Goal: Communication & Community: Share content

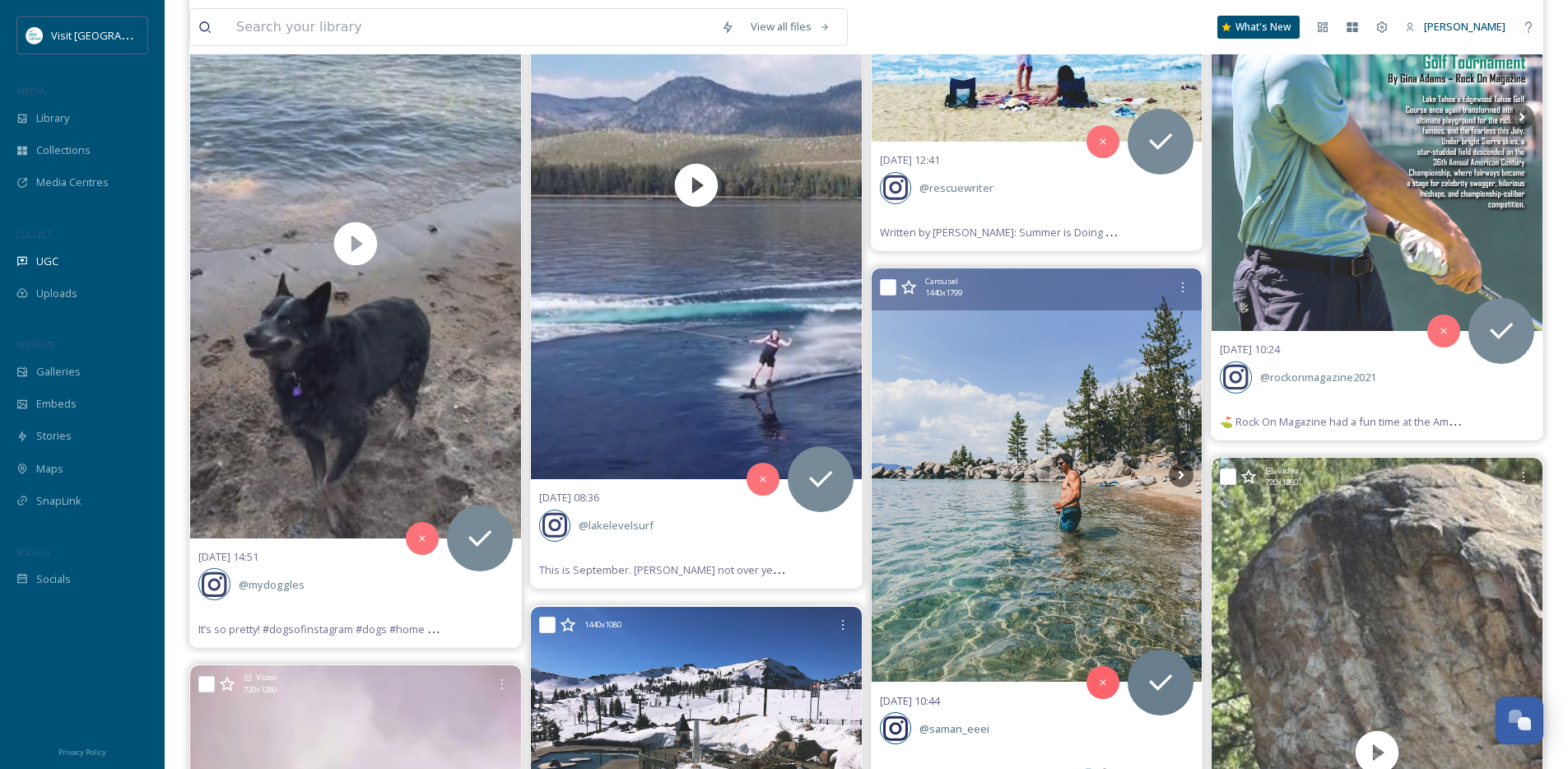
scroll to position [68869, 0]
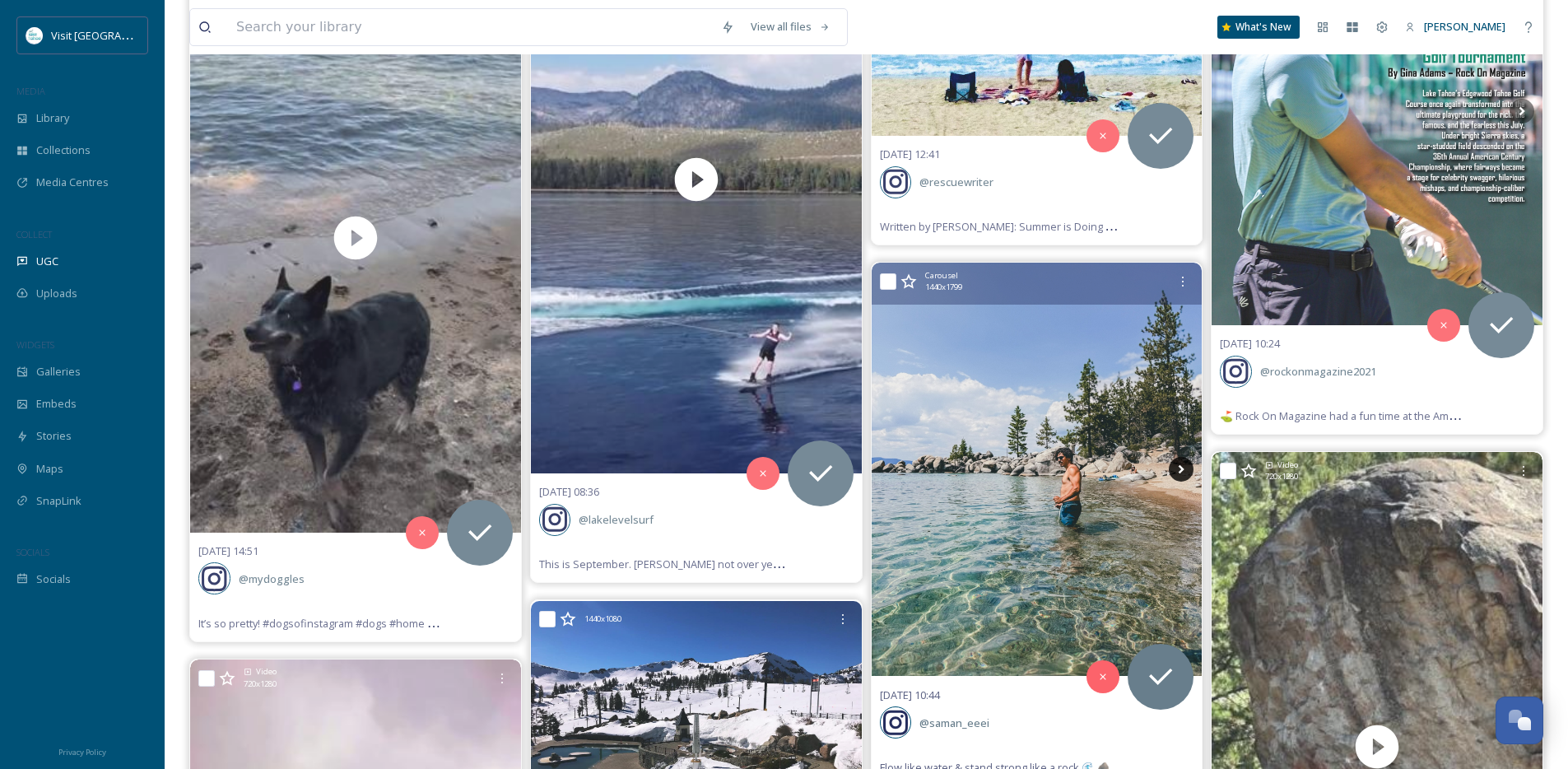
click at [1180, 469] on icon at bounding box center [1181, 469] width 24 height 24
click at [1177, 470] on icon at bounding box center [1181, 469] width 24 height 24
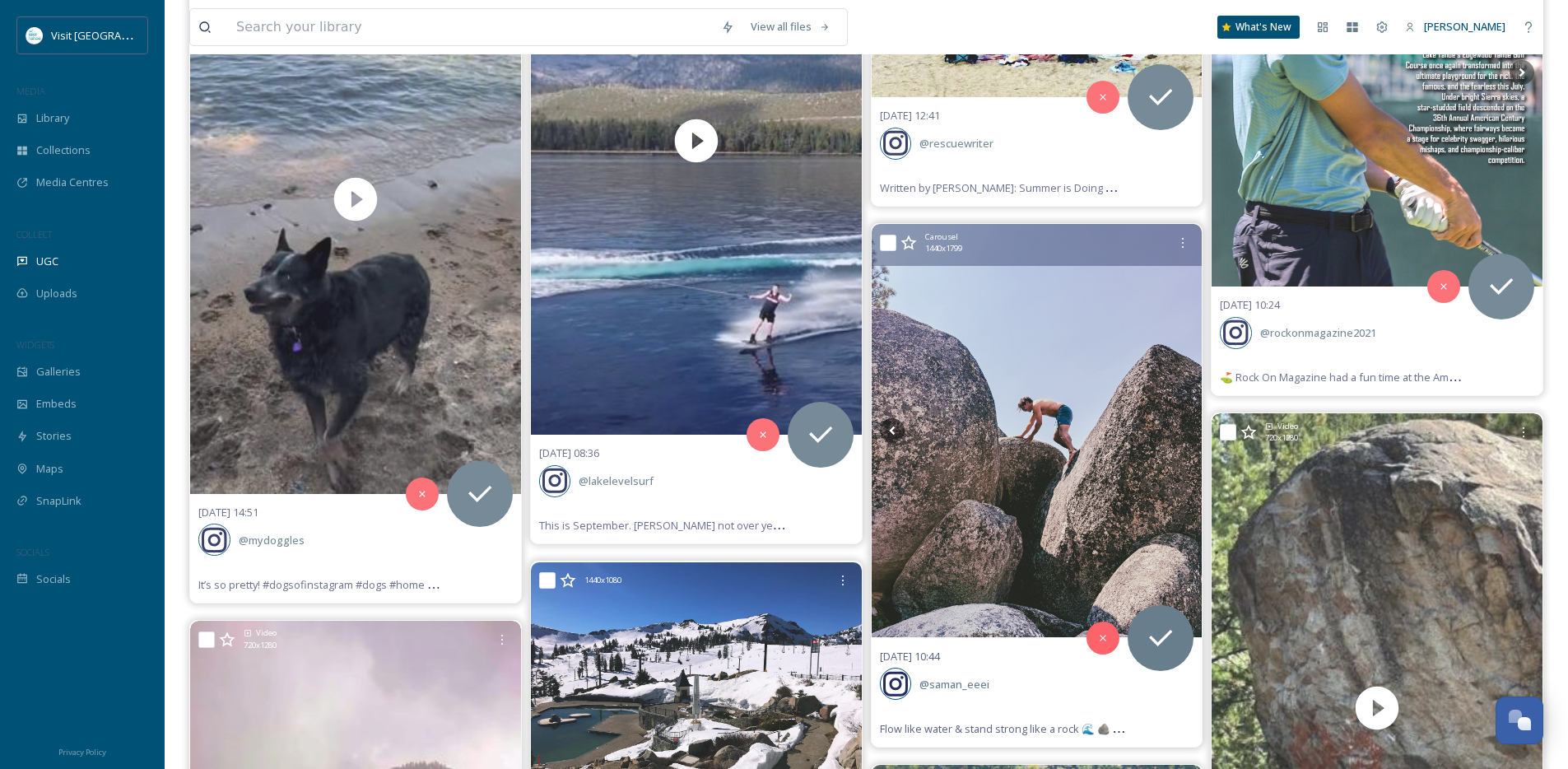
scroll to position [68910, 0]
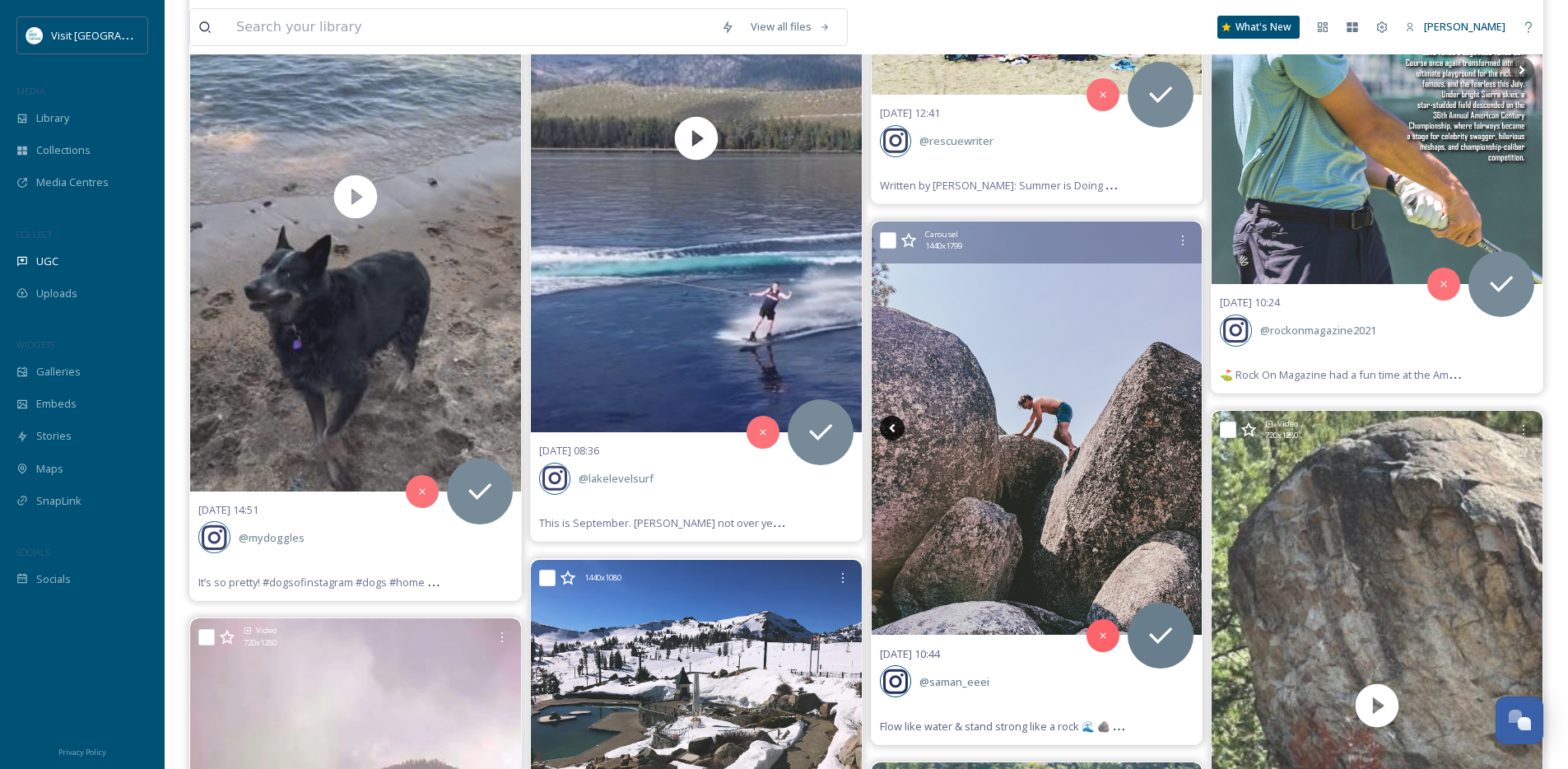
click at [885, 428] on icon at bounding box center [892, 428] width 24 height 24
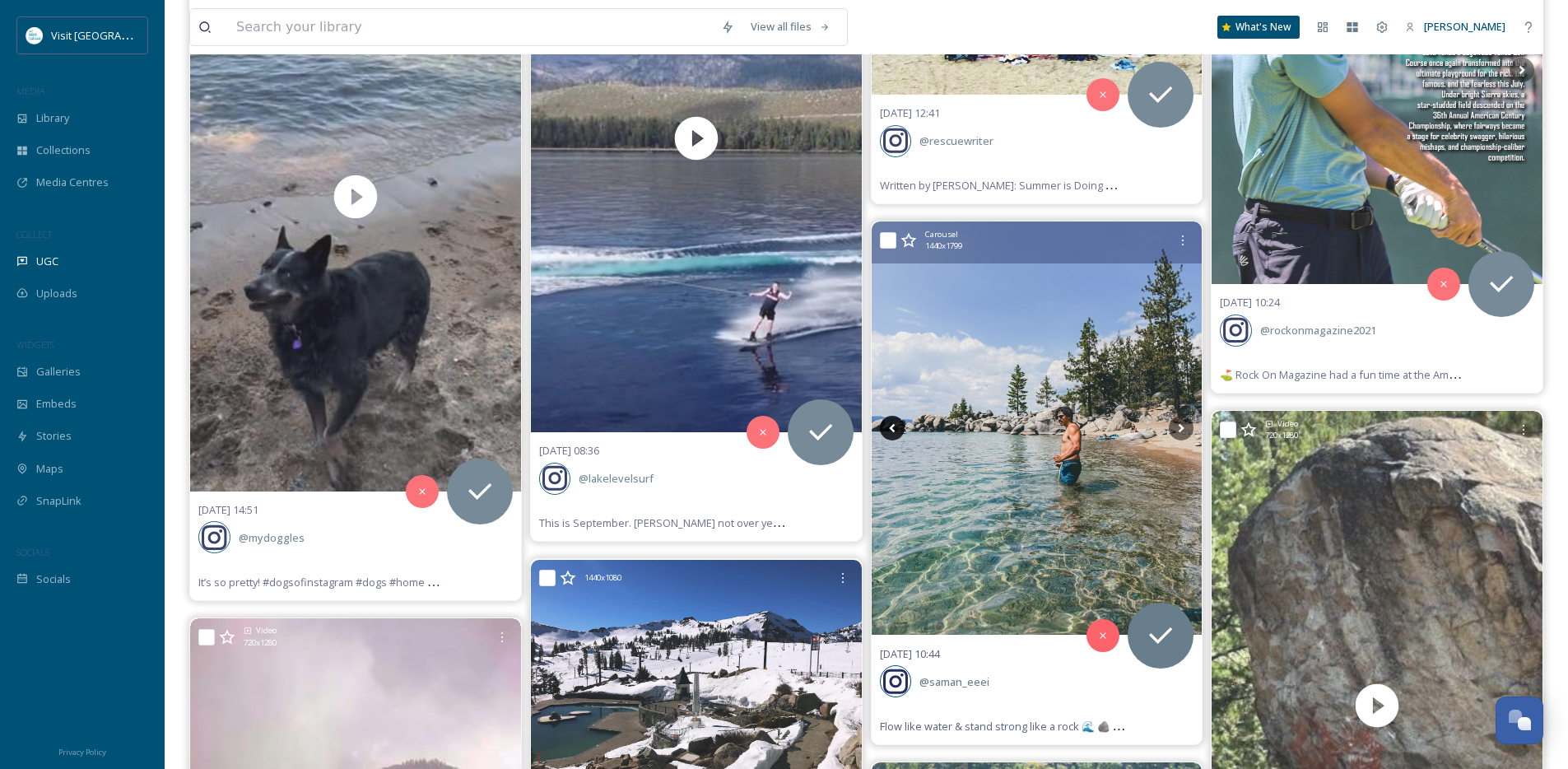
click at [885, 428] on icon at bounding box center [892, 428] width 24 height 24
click at [1174, 423] on icon at bounding box center [1181, 428] width 24 height 24
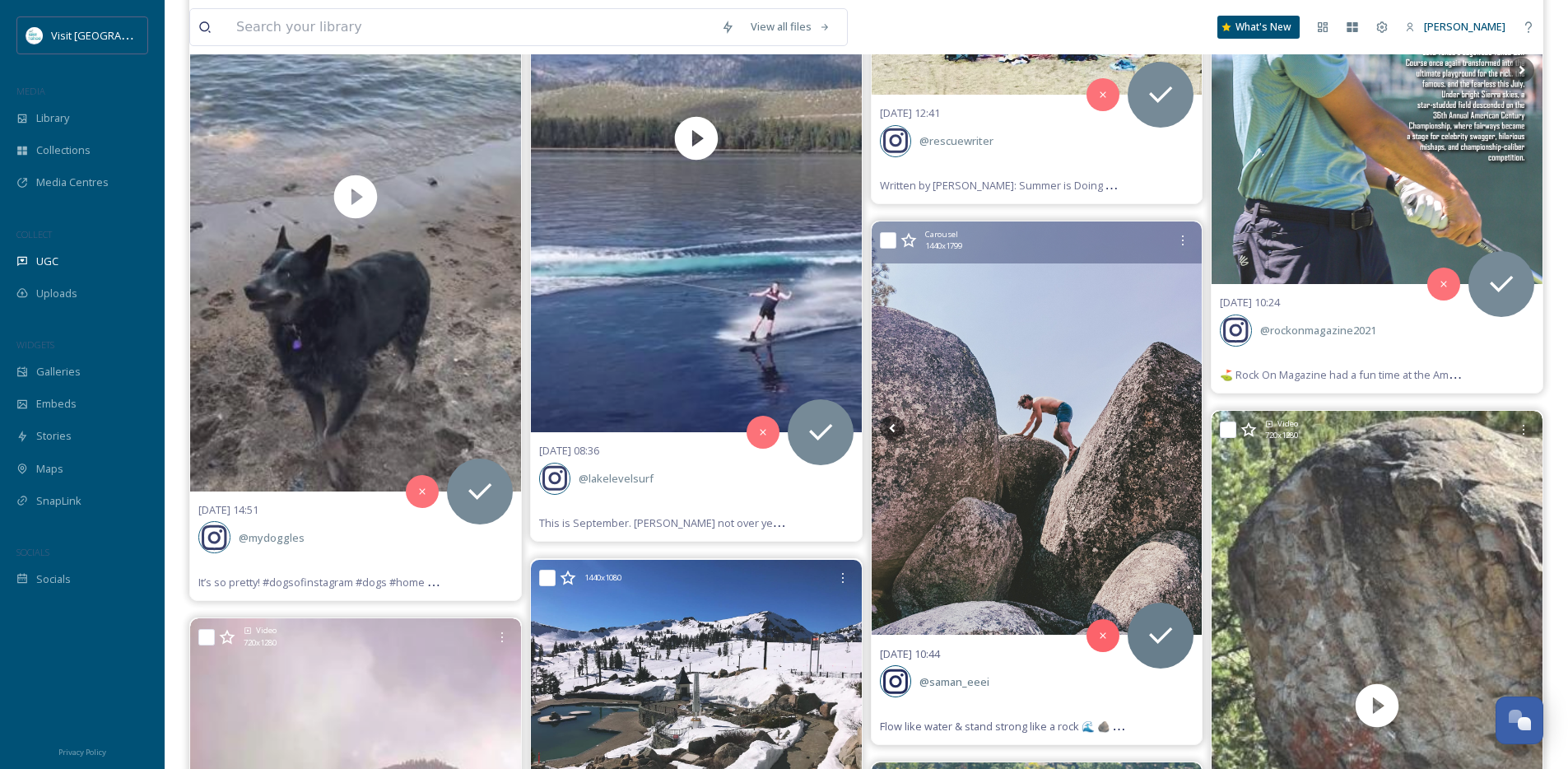
scroll to position [68948, 0]
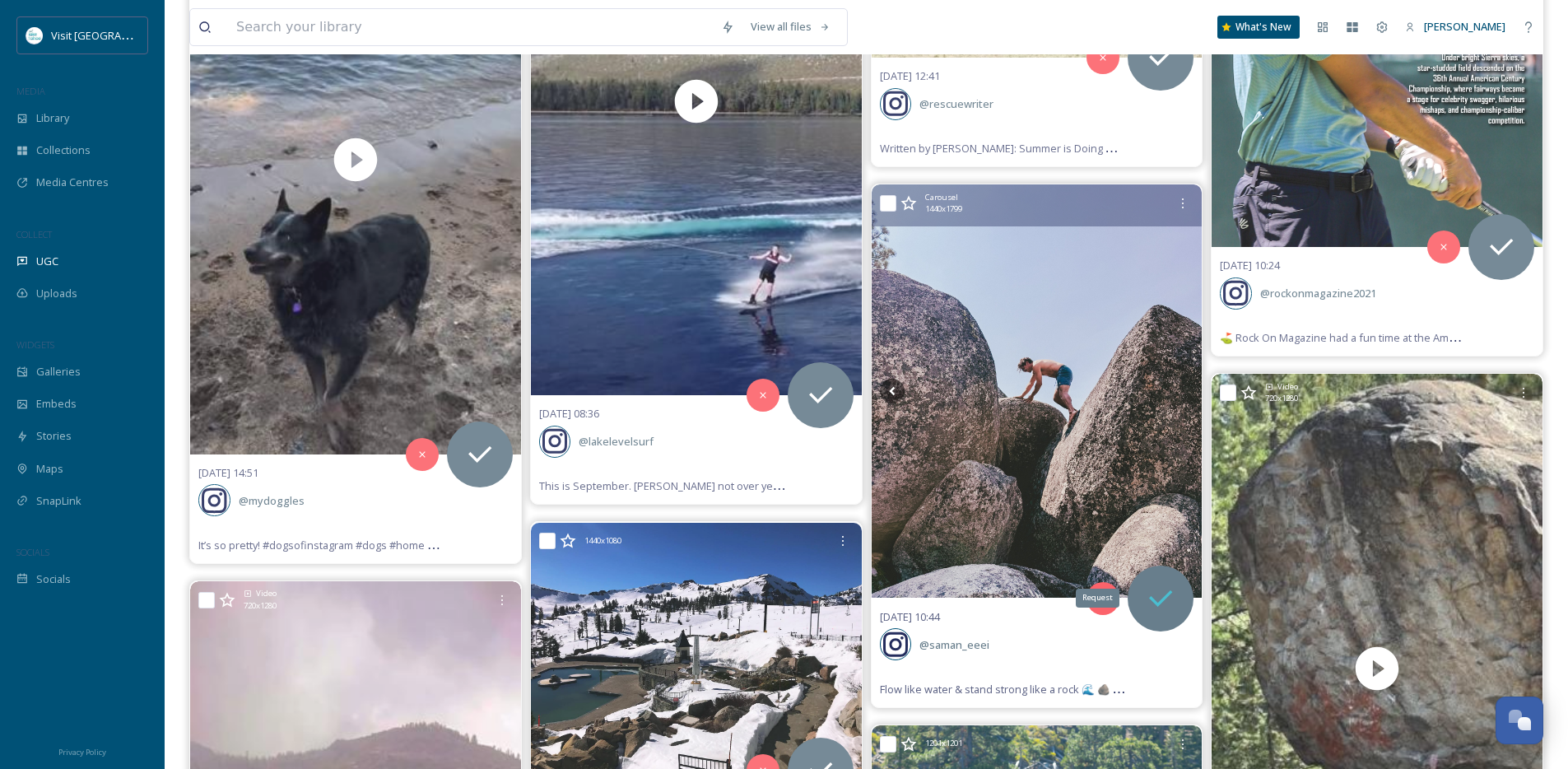
click at [1167, 597] on icon at bounding box center [1161, 597] width 23 height 17
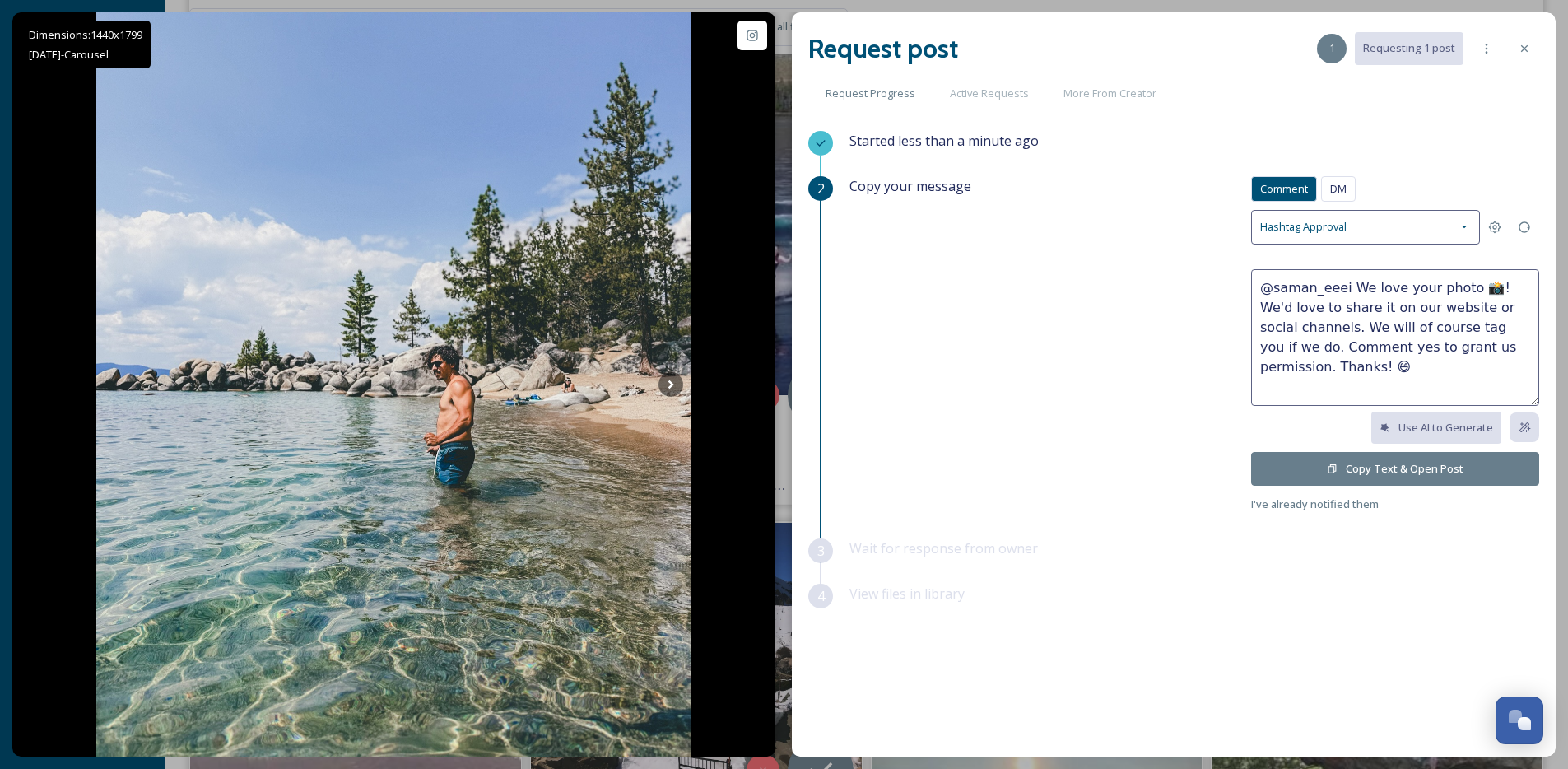
click at [1474, 290] on textarea "@saman_eeei We love your photo 📸! We'd love to share it on our website or socia…" at bounding box center [1395, 337] width 288 height 136
drag, startPoint x: 1479, startPoint y: 287, endPoint x: 1350, endPoint y: 290, distance: 129.0
click at [1350, 290] on textarea "@saman_eeei We love your photo 📸! We'd love to share it on our website or socia…" at bounding box center [1395, 337] width 288 height 136
type textarea "@saman_eeei Sweet pics! We'd love to share it on our website or social channels…"
click at [1465, 465] on button "Copy Text & Open Post" at bounding box center [1395, 468] width 288 height 34
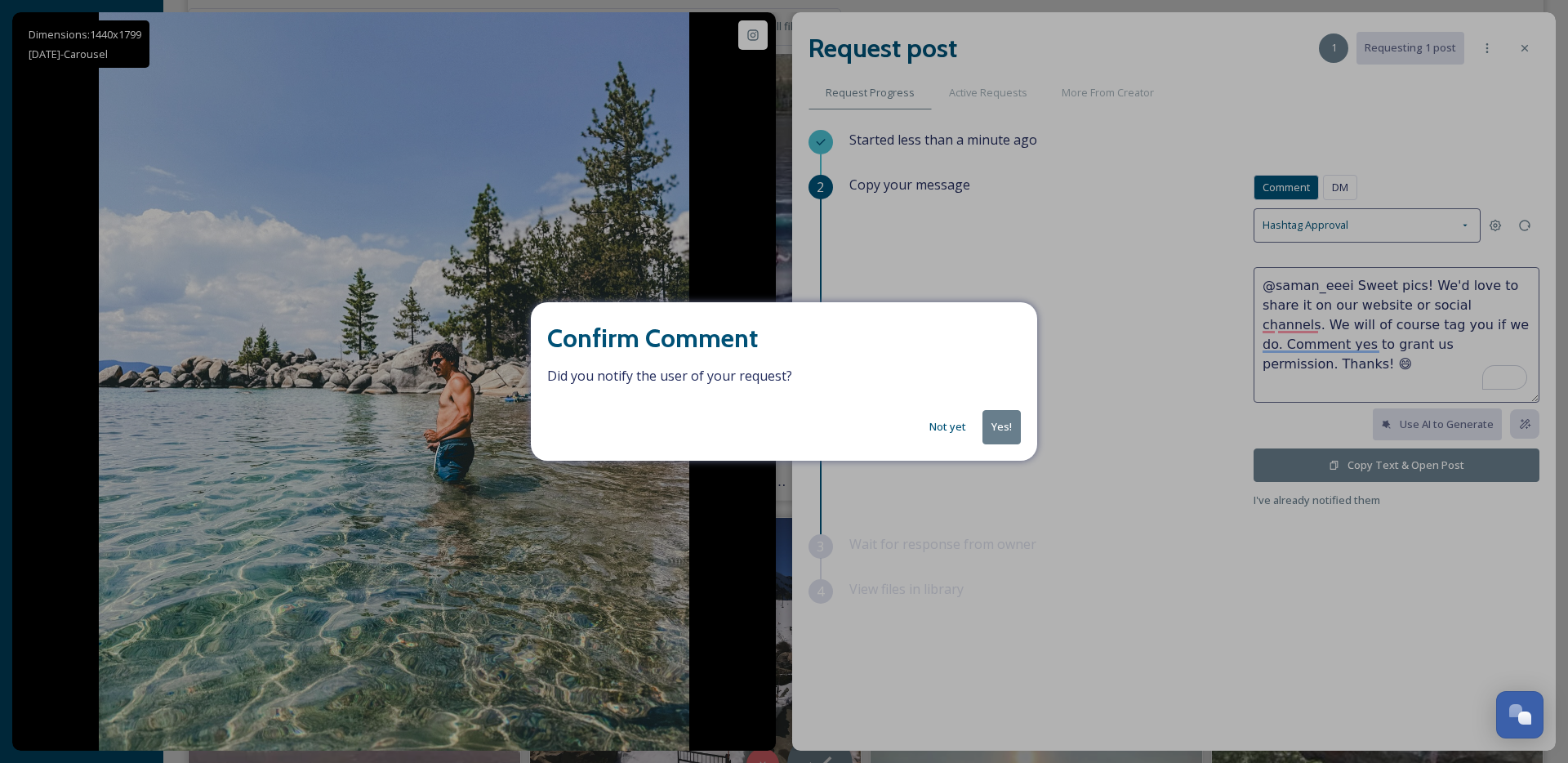
click at [1003, 418] on button "Yes!" at bounding box center [1002, 427] width 39 height 34
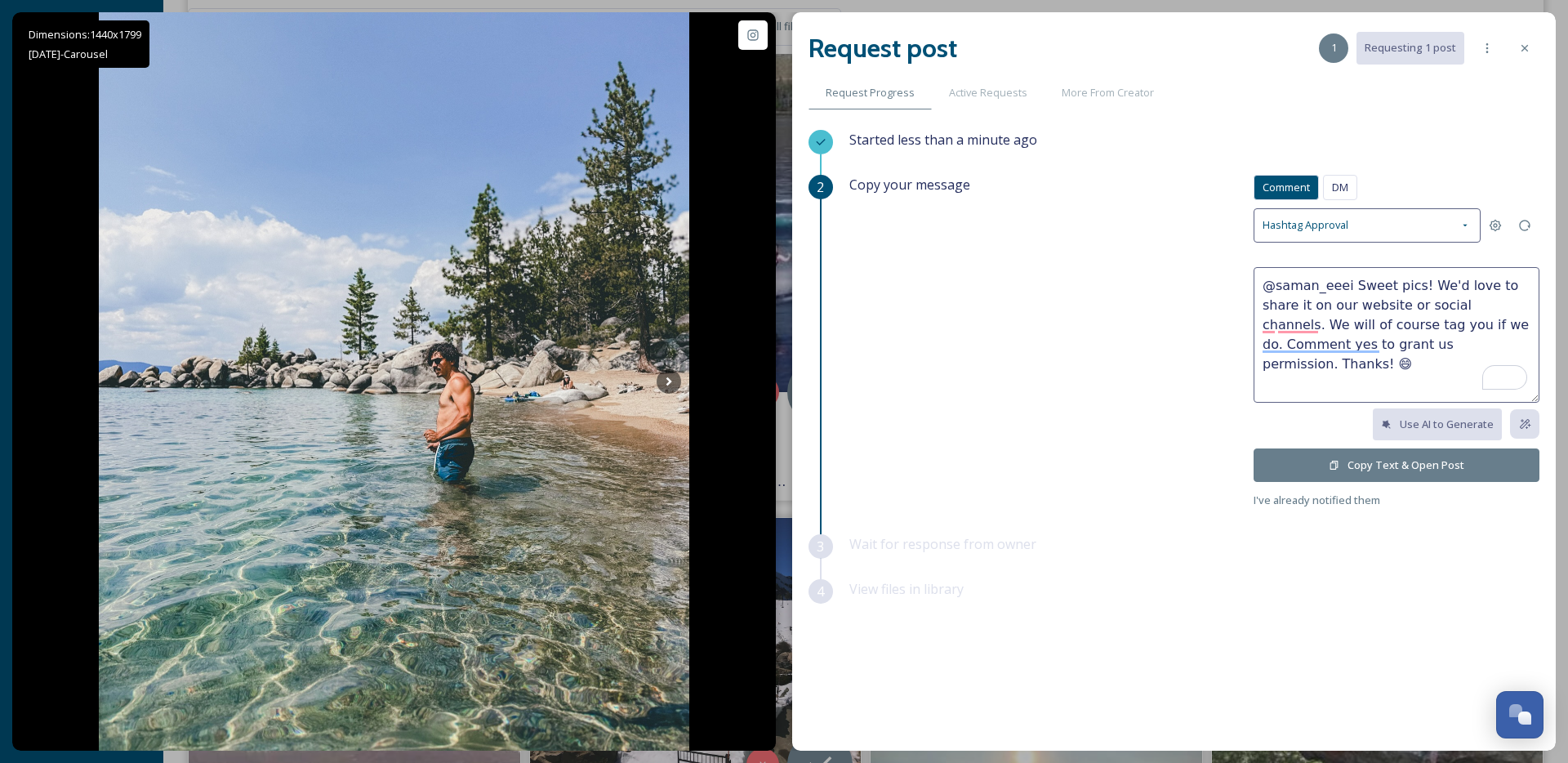
click at [1521, 42] on div at bounding box center [1525, 48] width 29 height 29
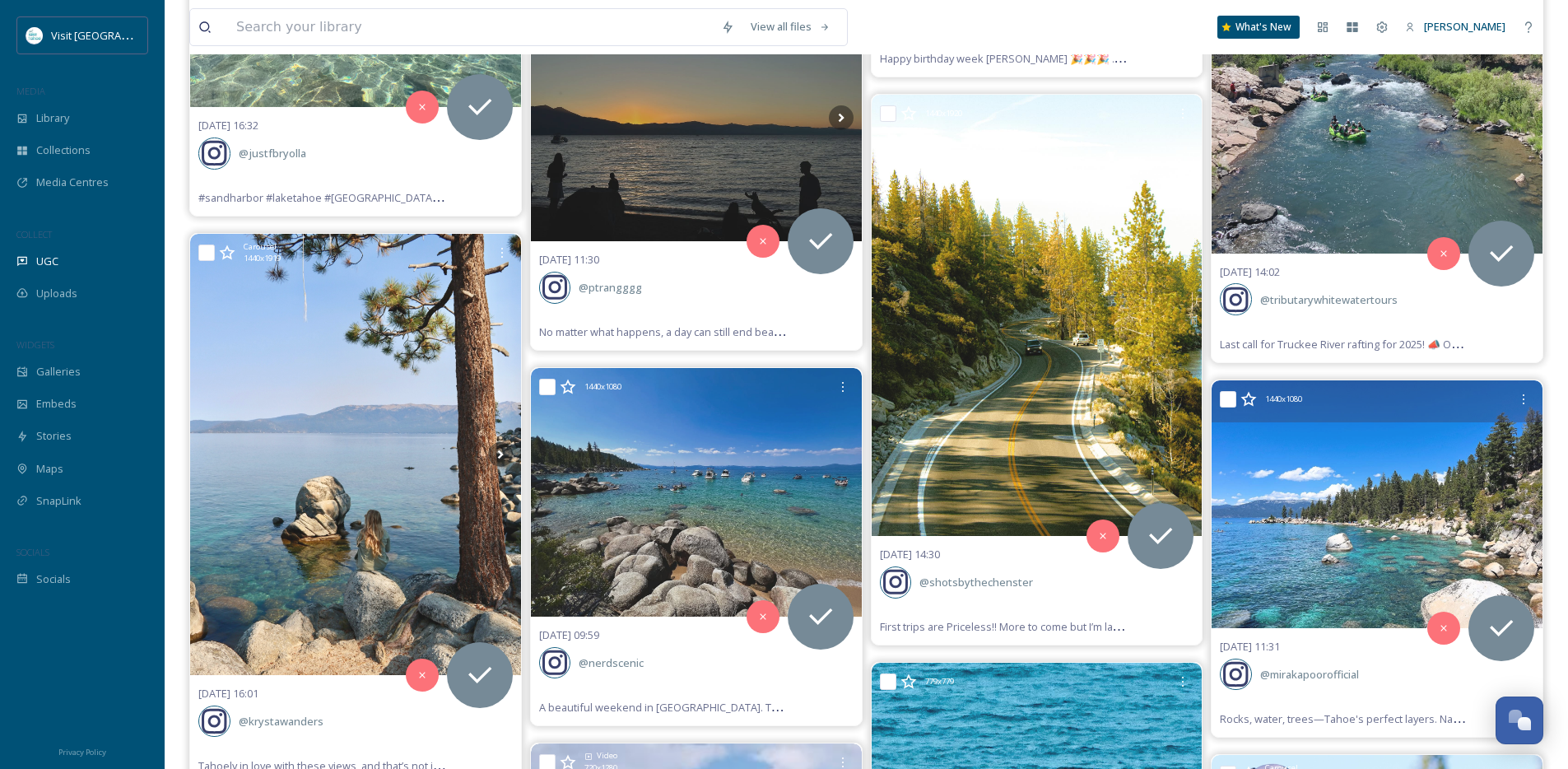
scroll to position [67980, 0]
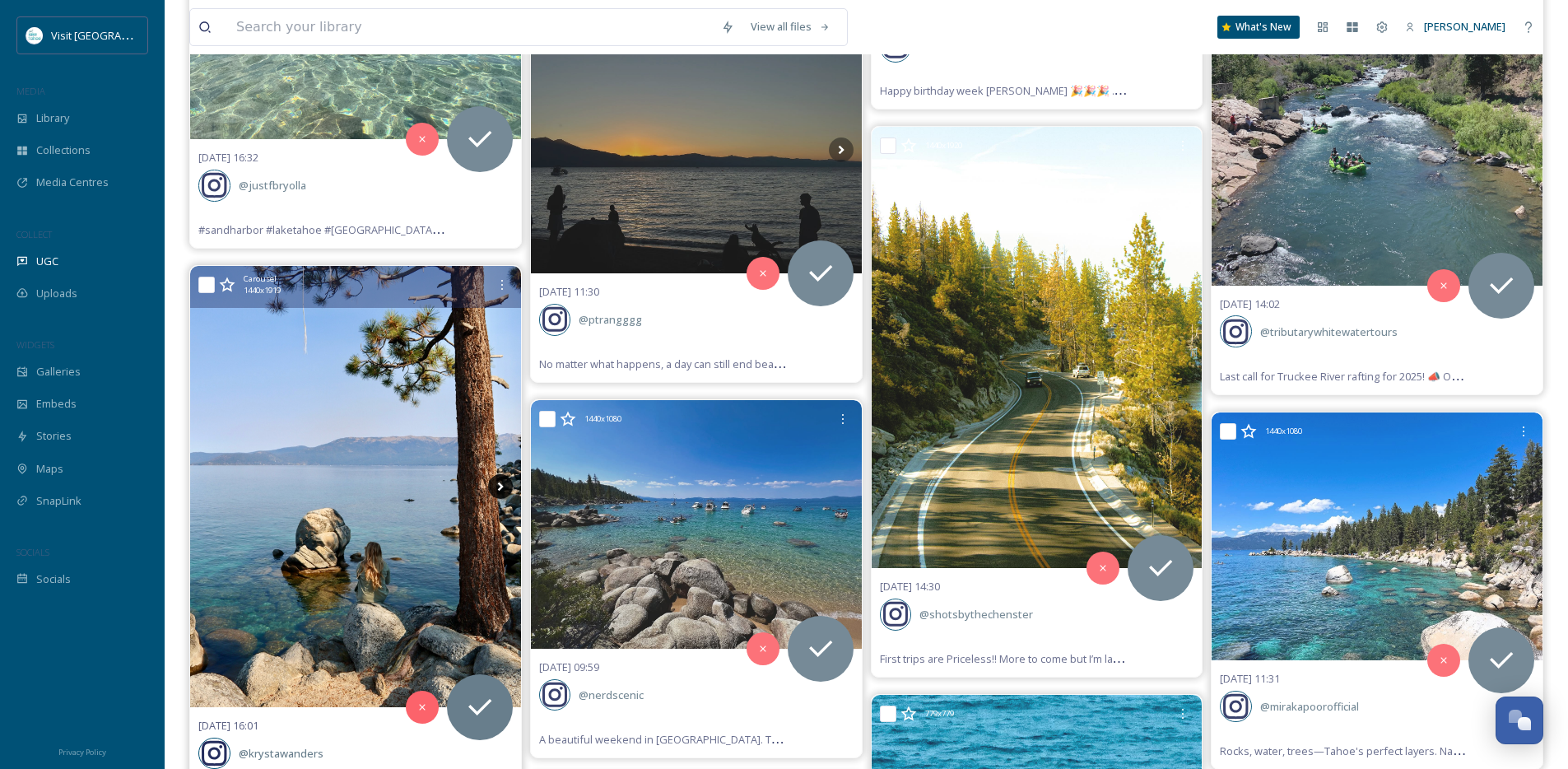
click at [498, 487] on icon at bounding box center [500, 487] width 24 height 24
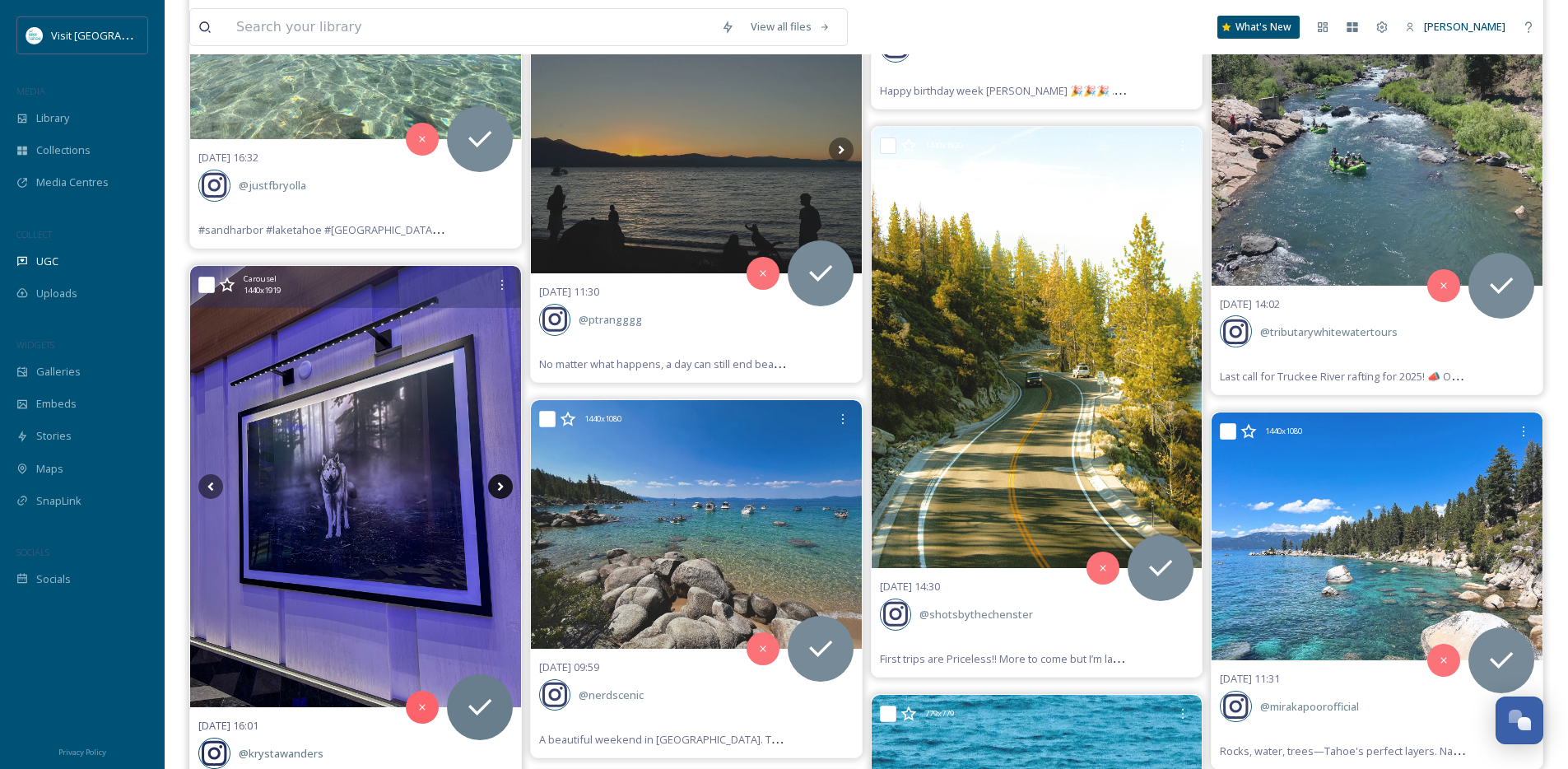
click at [498, 487] on icon at bounding box center [500, 487] width 24 height 24
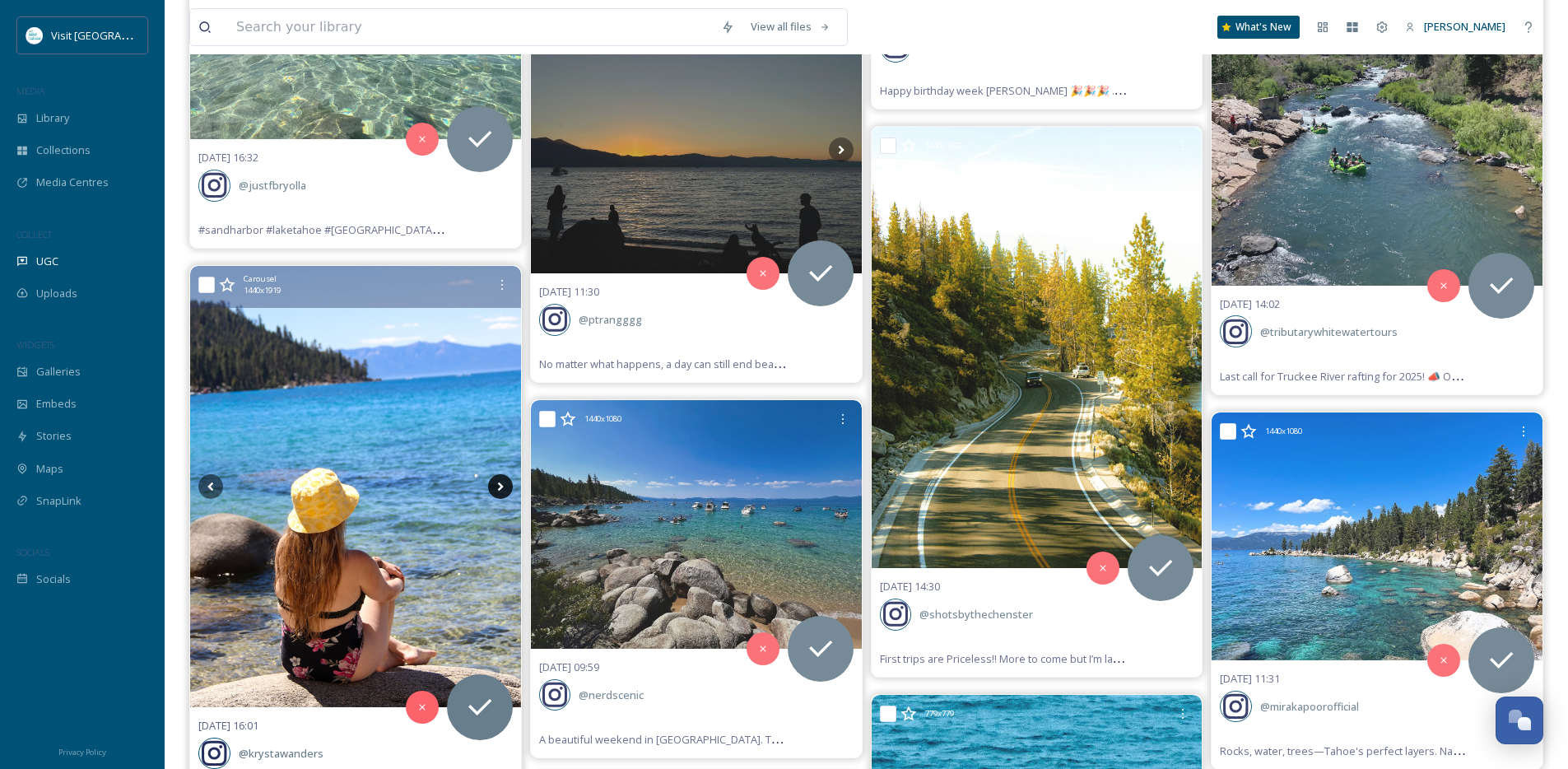
click at [498, 487] on icon at bounding box center [500, 487] width 24 height 24
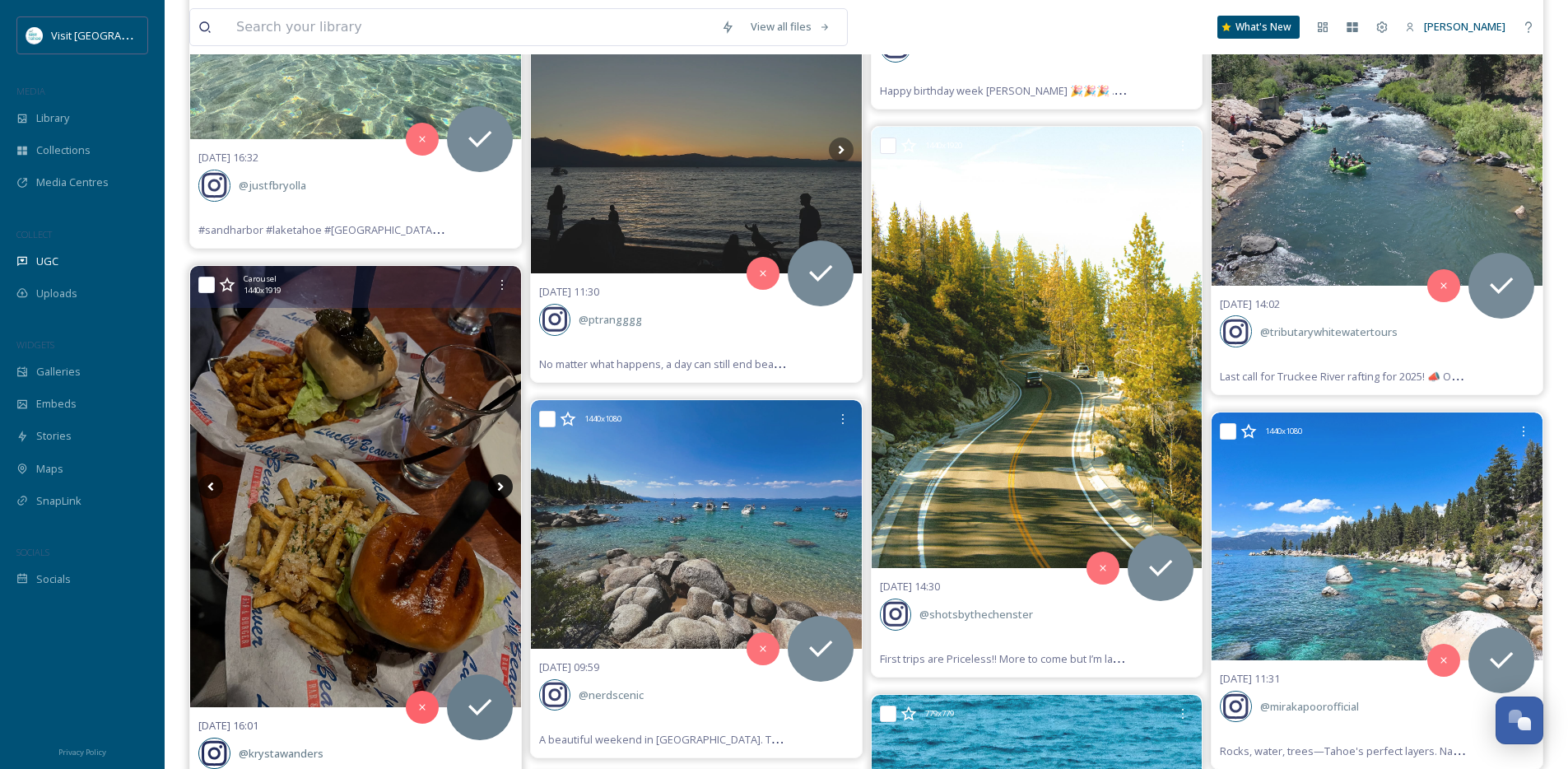
click at [498, 487] on icon at bounding box center [500, 487] width 24 height 24
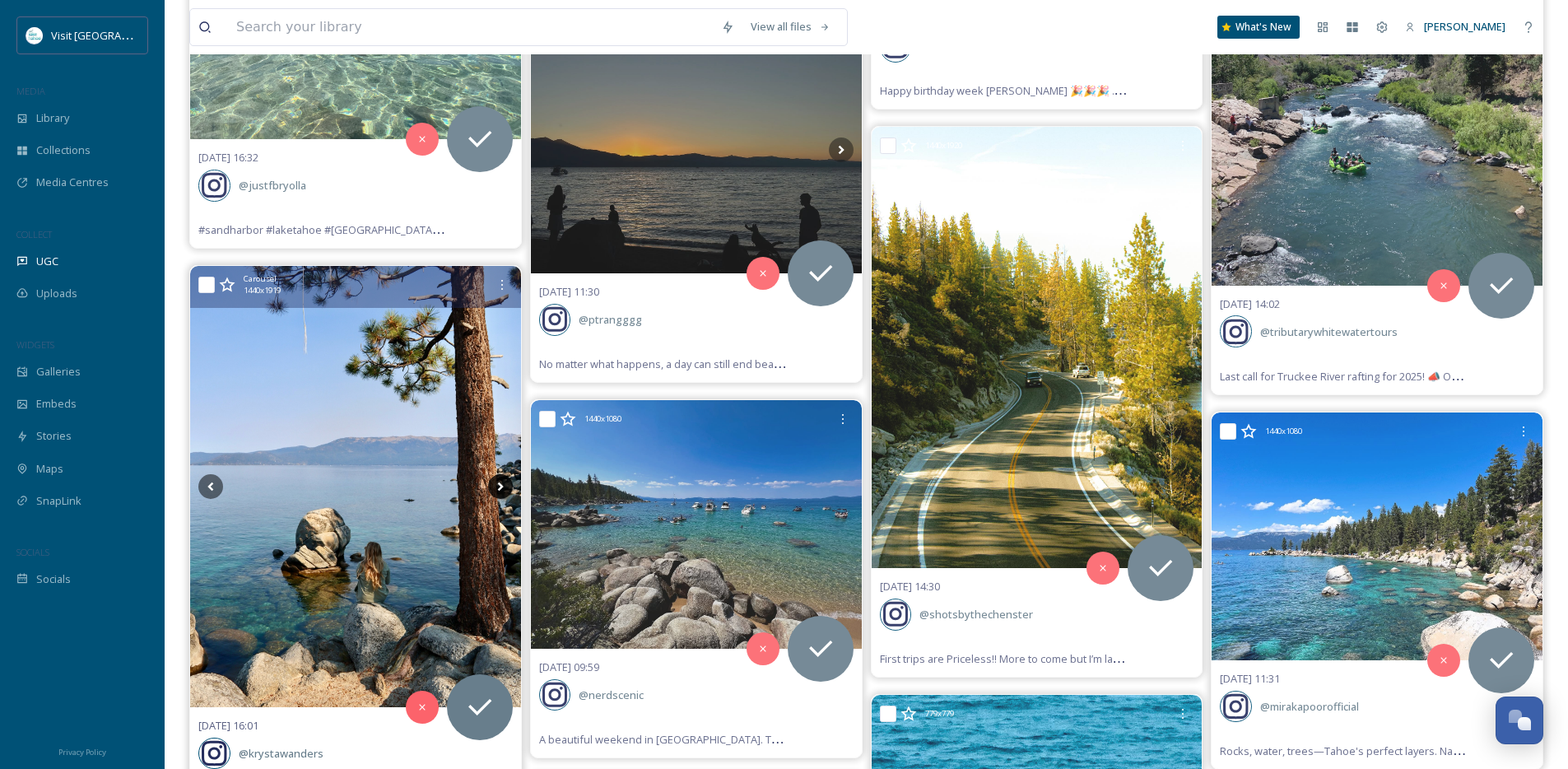
click at [498, 487] on icon at bounding box center [500, 487] width 24 height 24
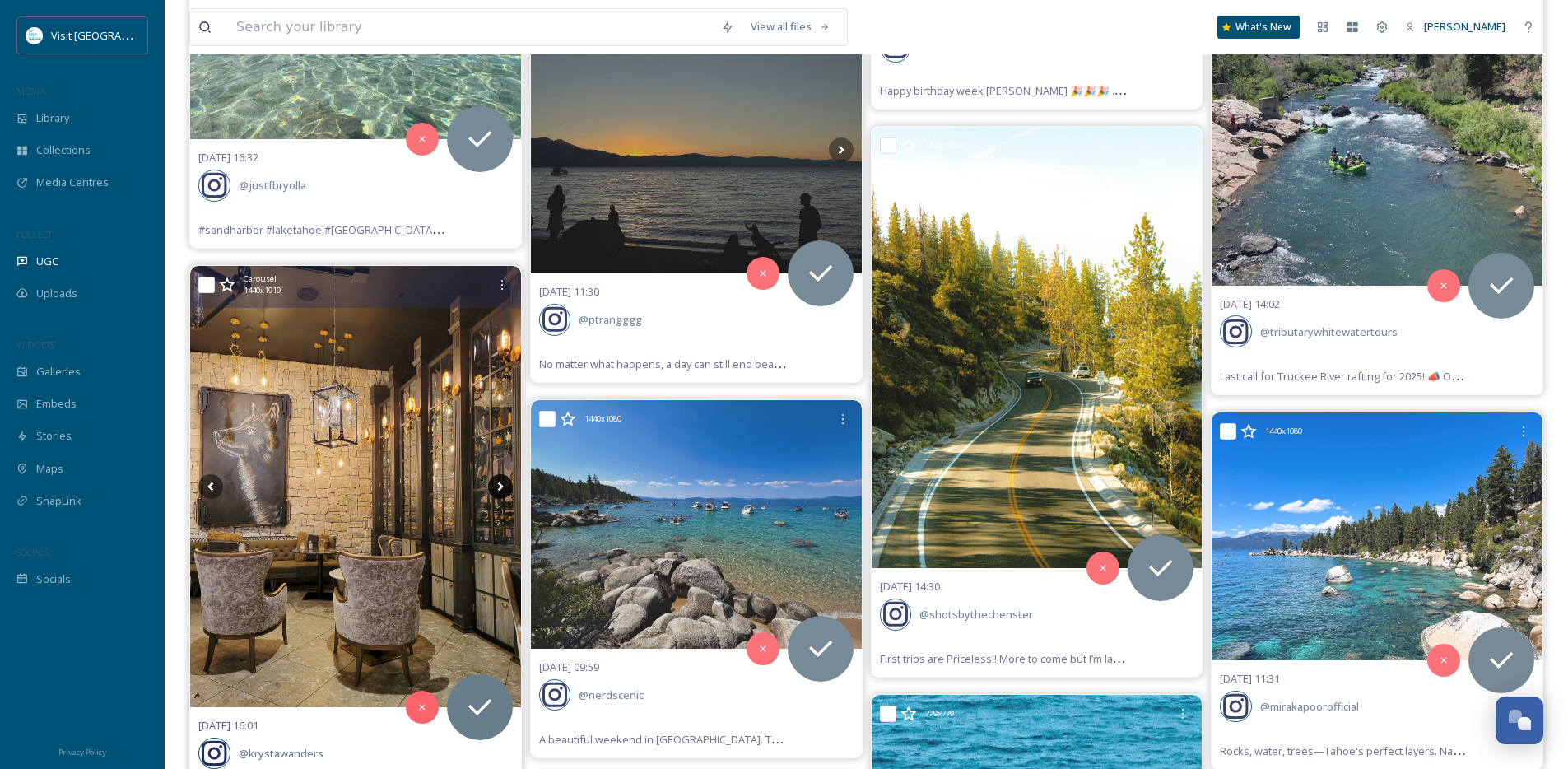
click at [498, 487] on icon at bounding box center [500, 487] width 24 height 24
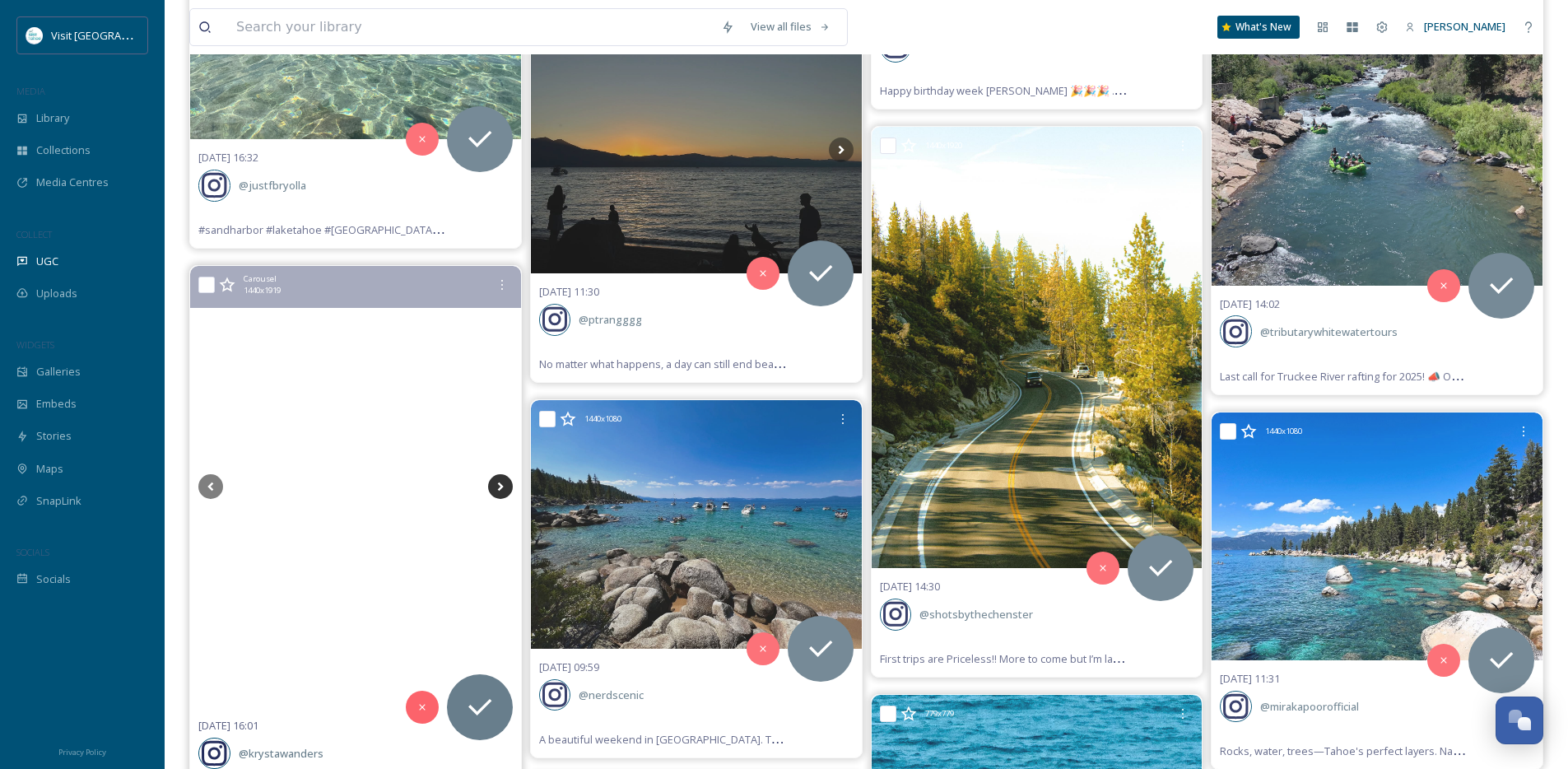
click at [498, 487] on icon at bounding box center [500, 487] width 24 height 24
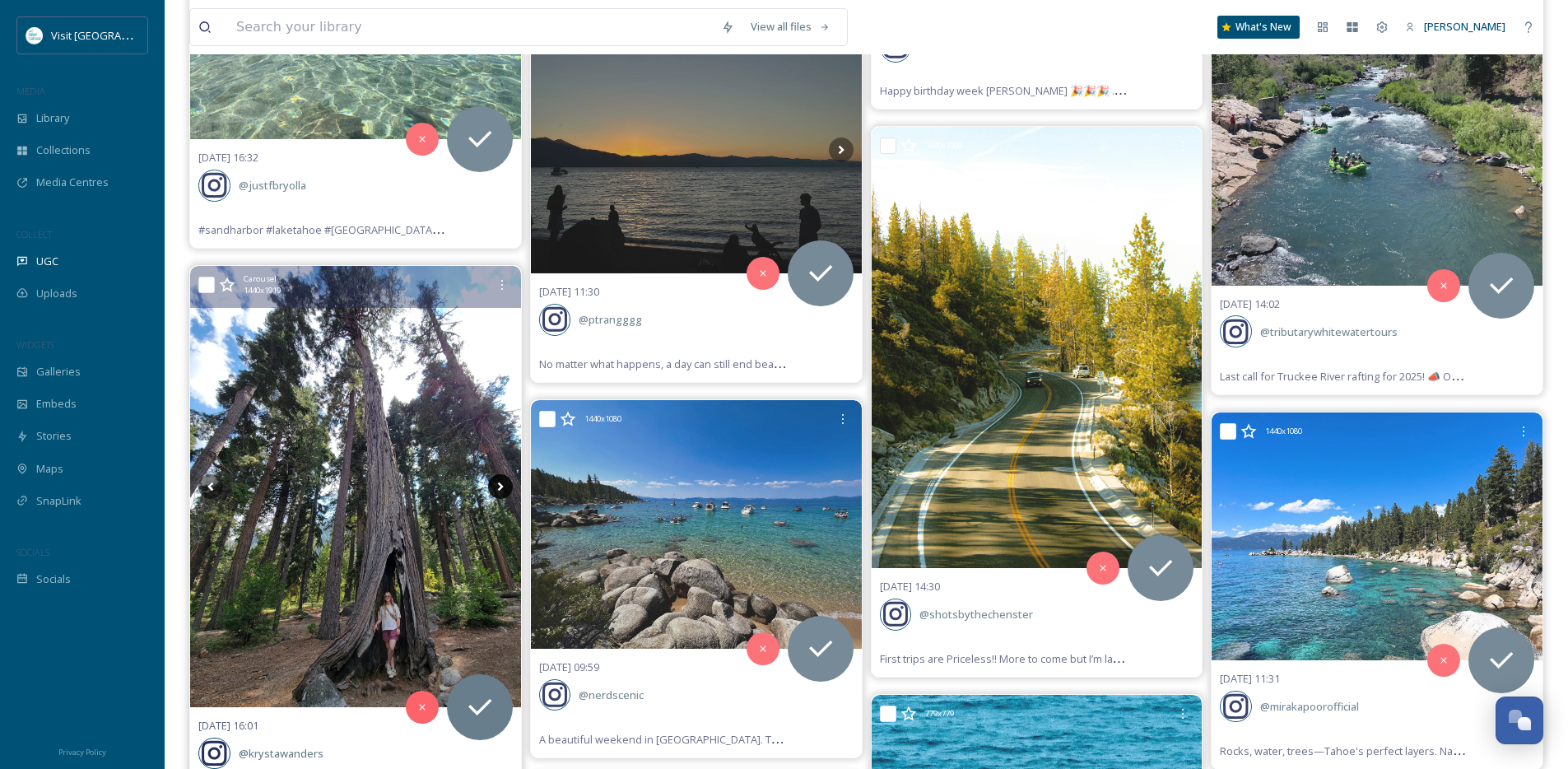
click at [498, 487] on icon at bounding box center [500, 487] width 24 height 24
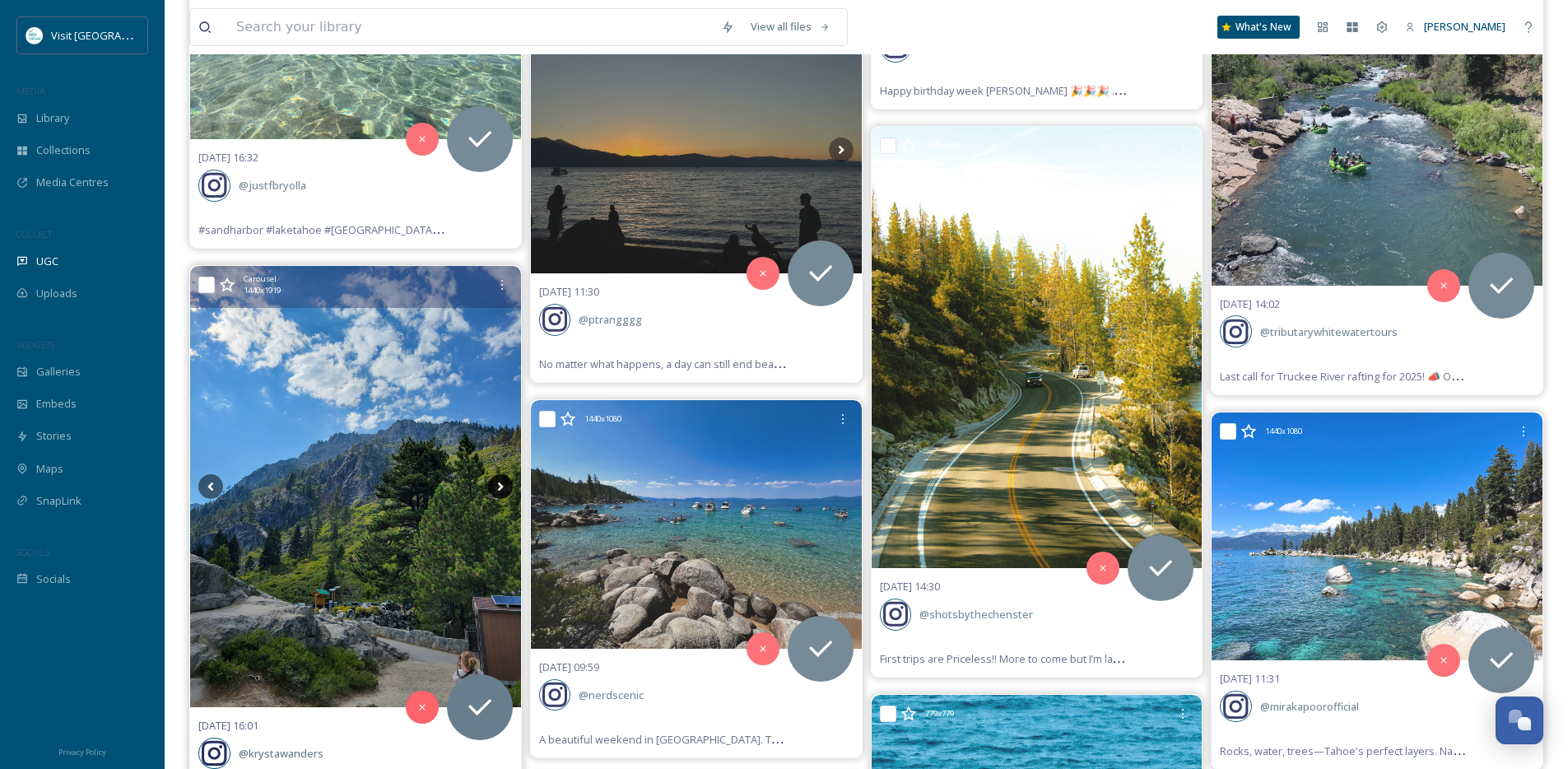
click at [498, 487] on icon at bounding box center [500, 487] width 24 height 24
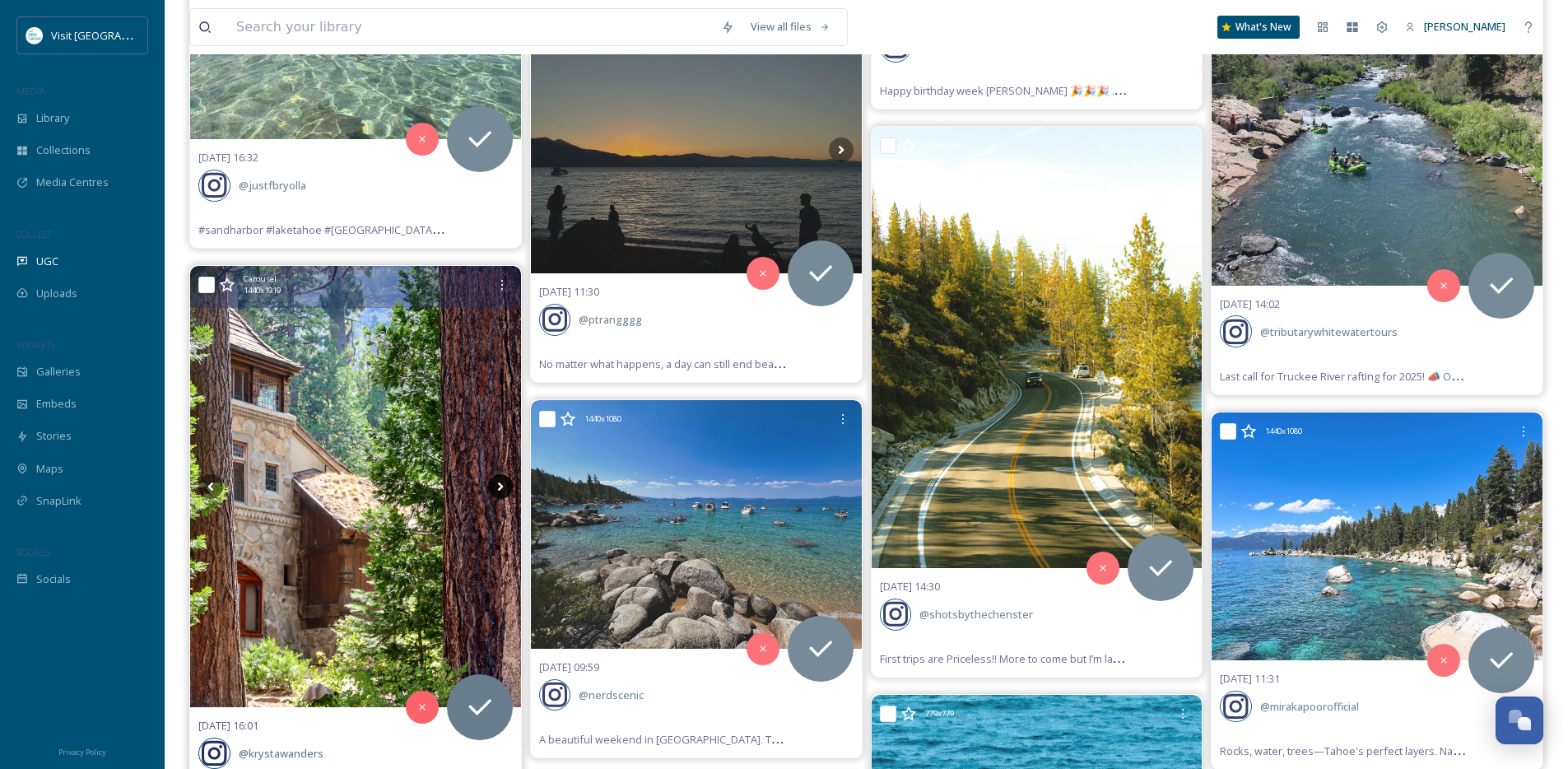
click at [498, 487] on icon at bounding box center [500, 487] width 24 height 24
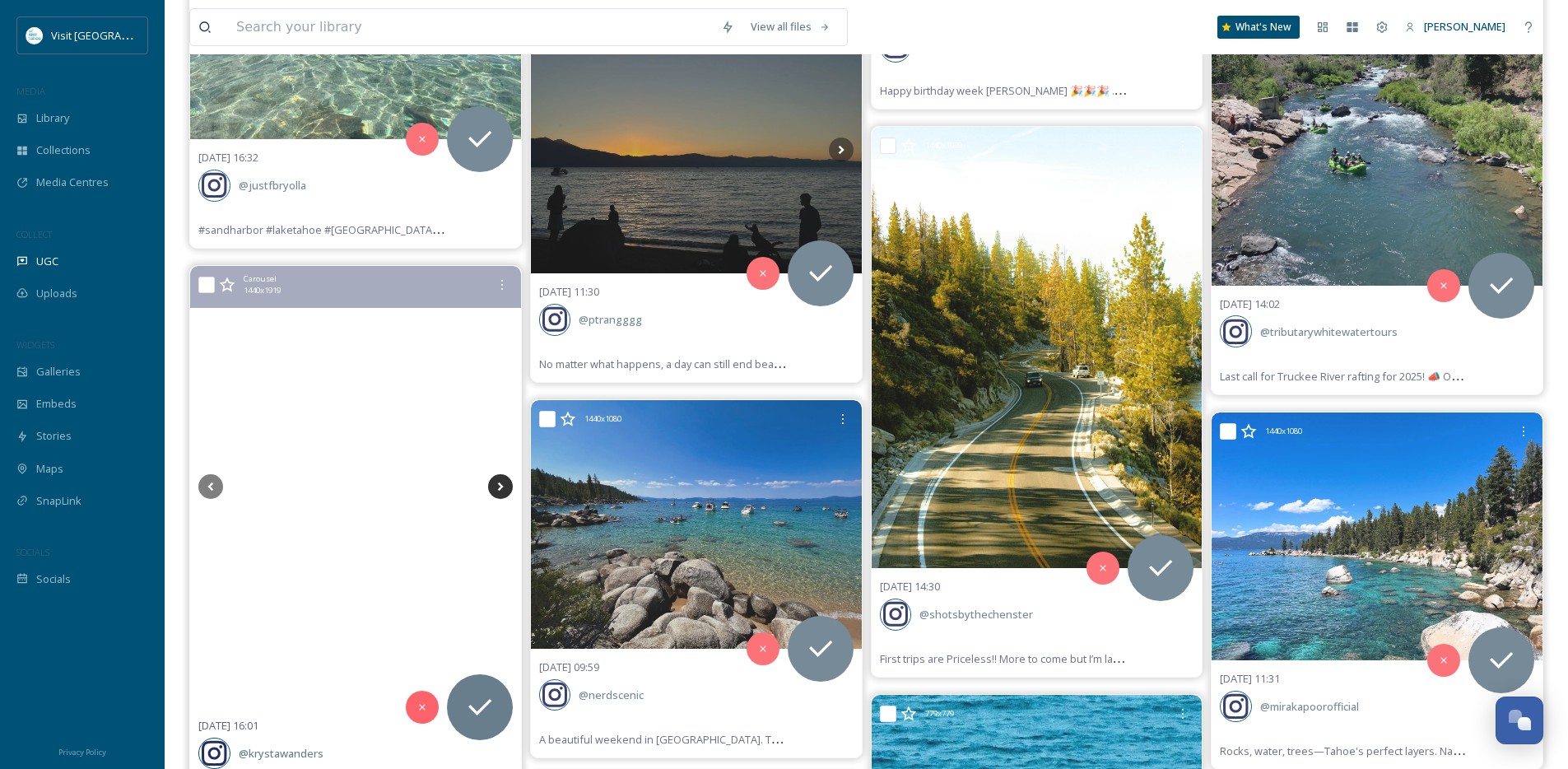
click at [498, 487] on icon at bounding box center [500, 487] width 24 height 24
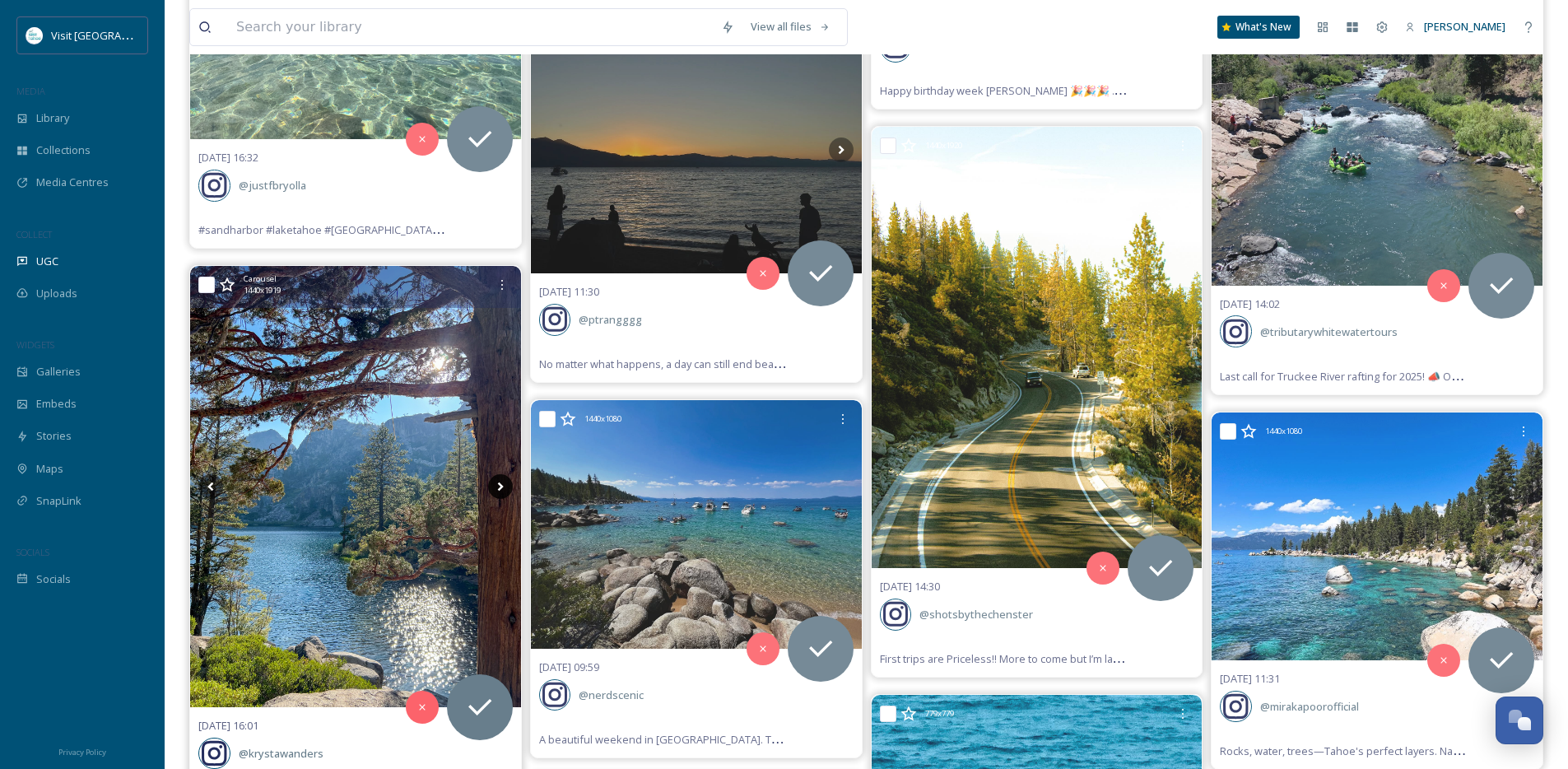
click at [498, 487] on icon at bounding box center [500, 487] width 24 height 24
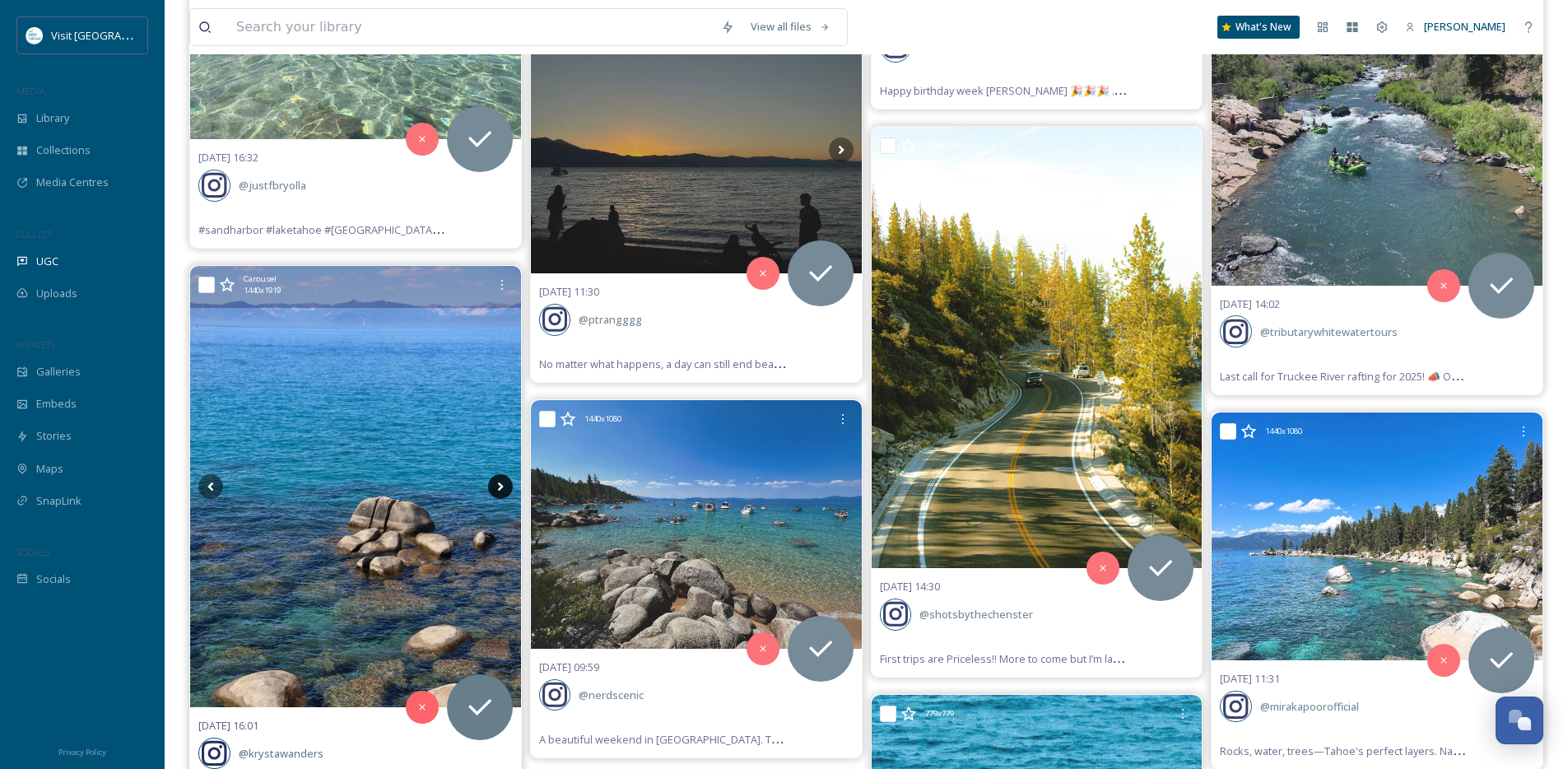
click at [498, 487] on icon at bounding box center [500, 487] width 24 height 24
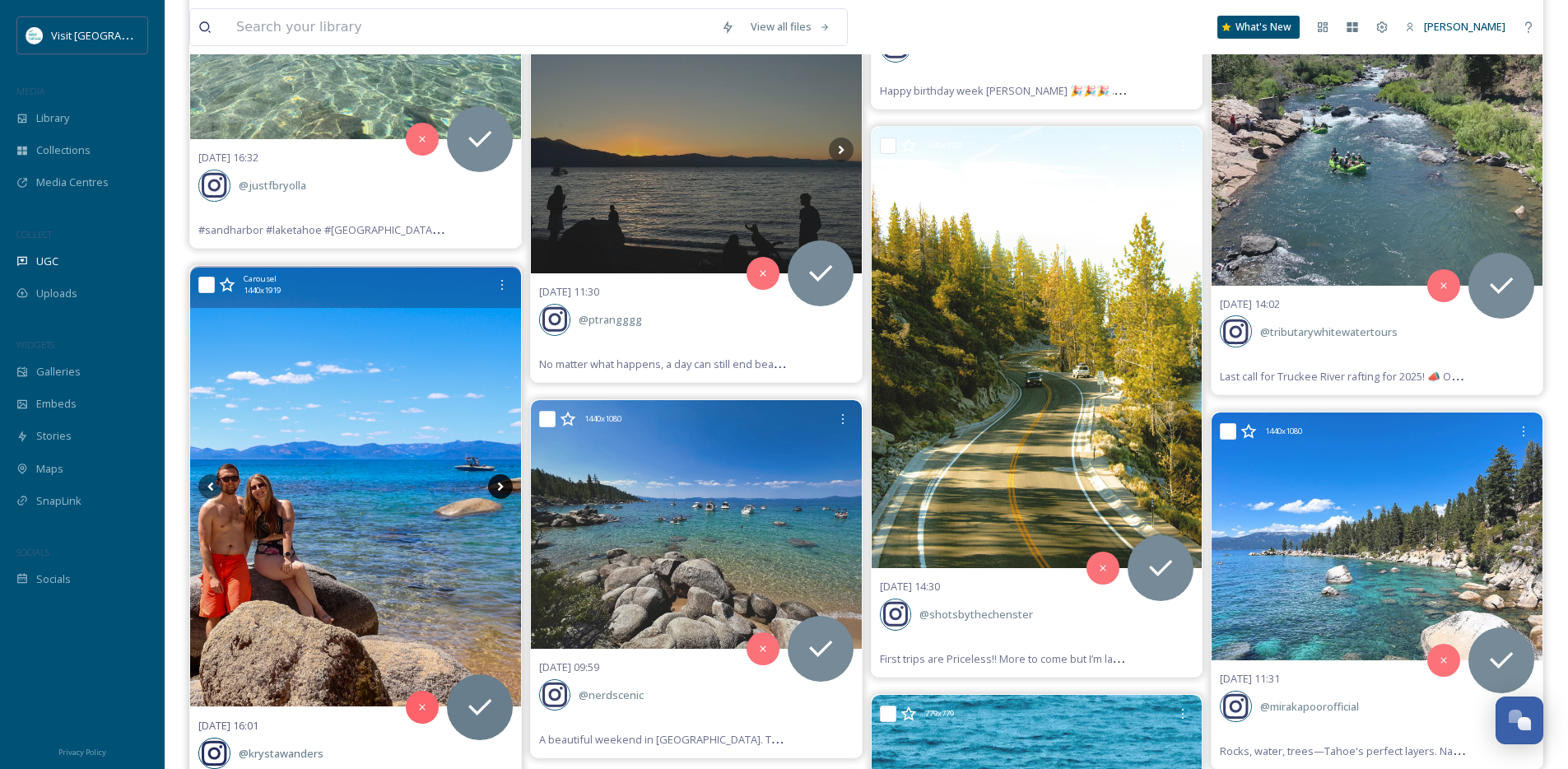
click at [498, 487] on icon at bounding box center [500, 487] width 24 height 24
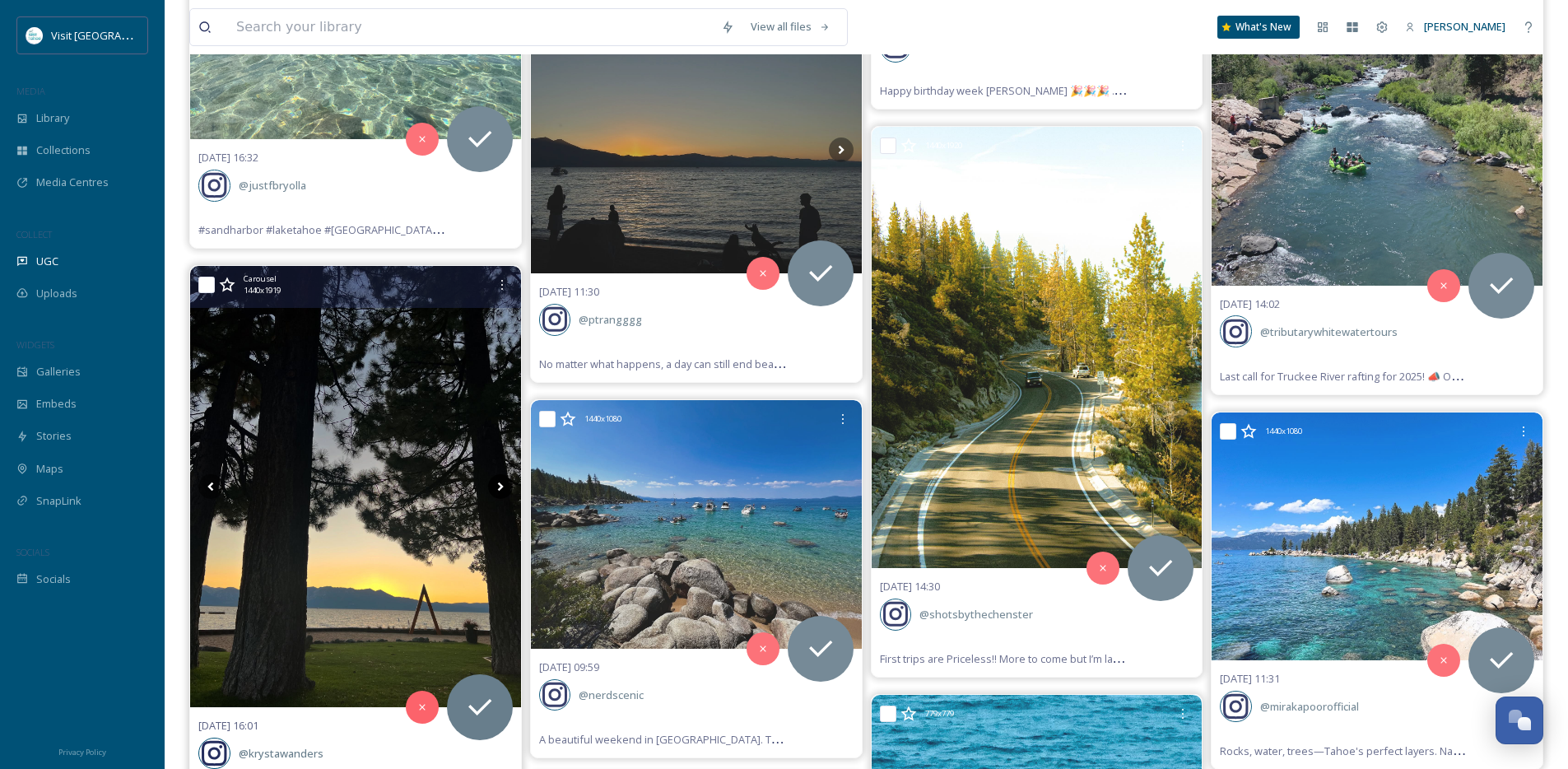
click at [498, 487] on icon at bounding box center [500, 487] width 24 height 24
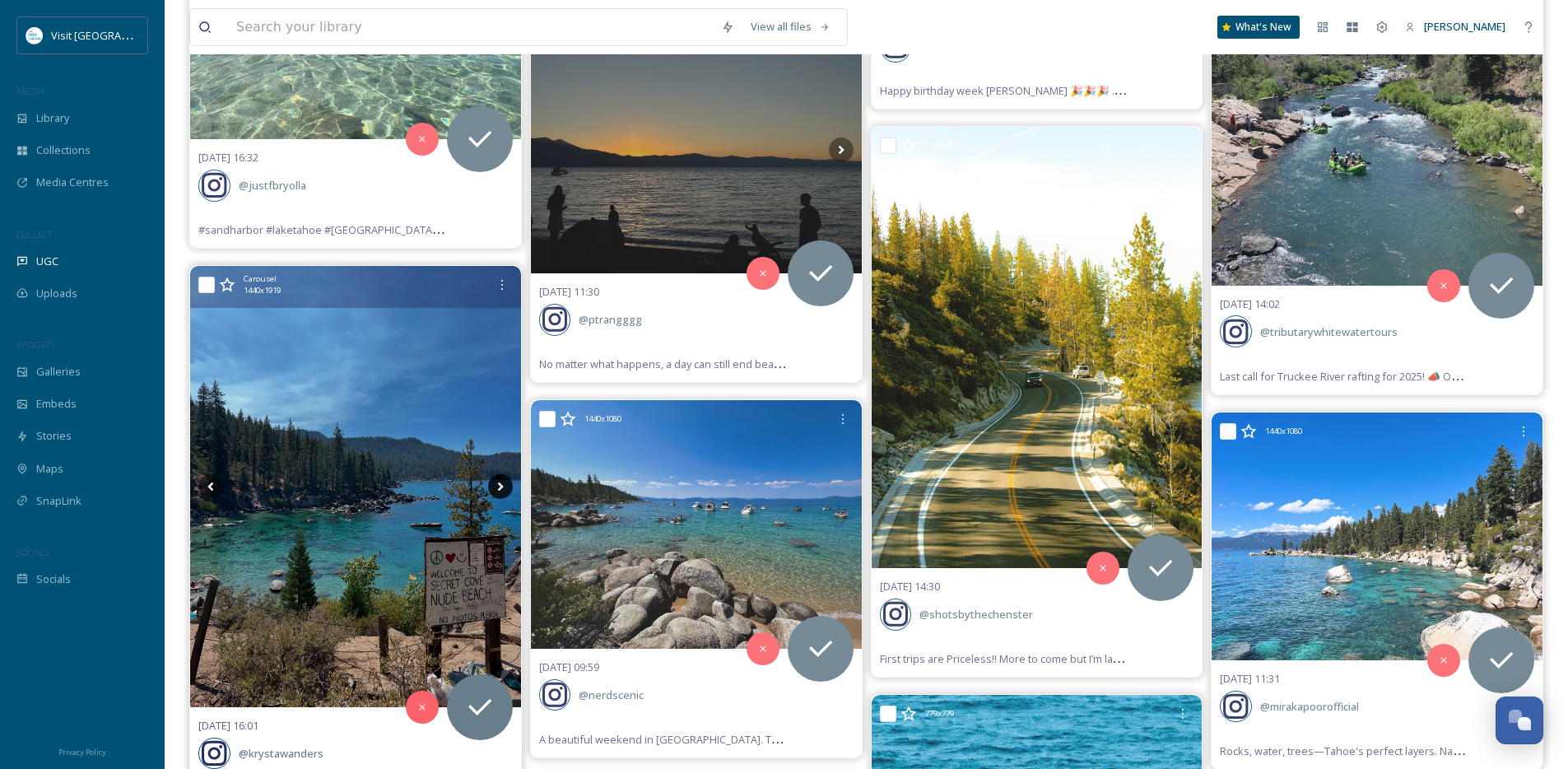
click at [498, 487] on icon at bounding box center [500, 487] width 24 height 24
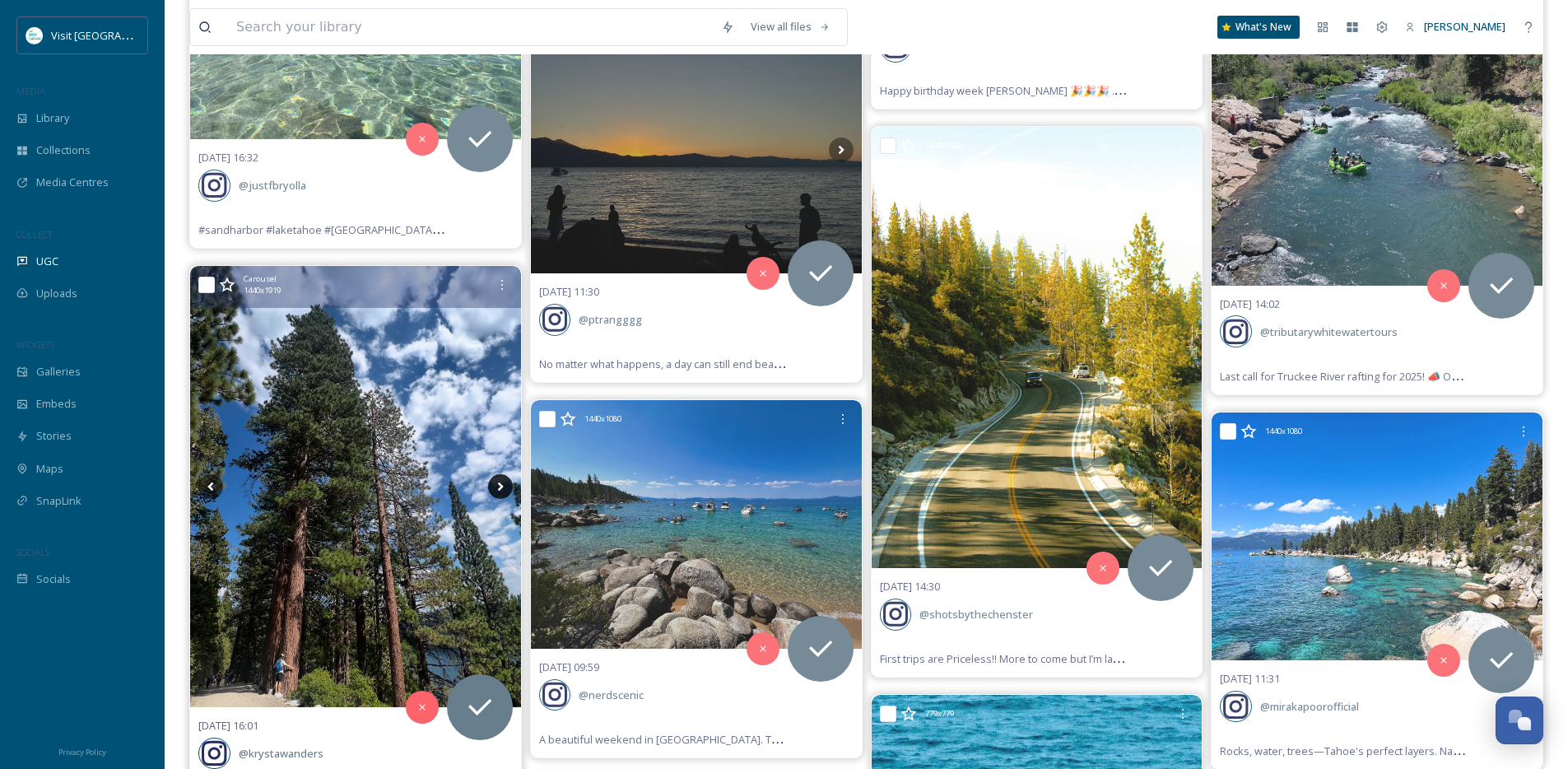
click at [498, 487] on icon at bounding box center [500, 487] width 24 height 24
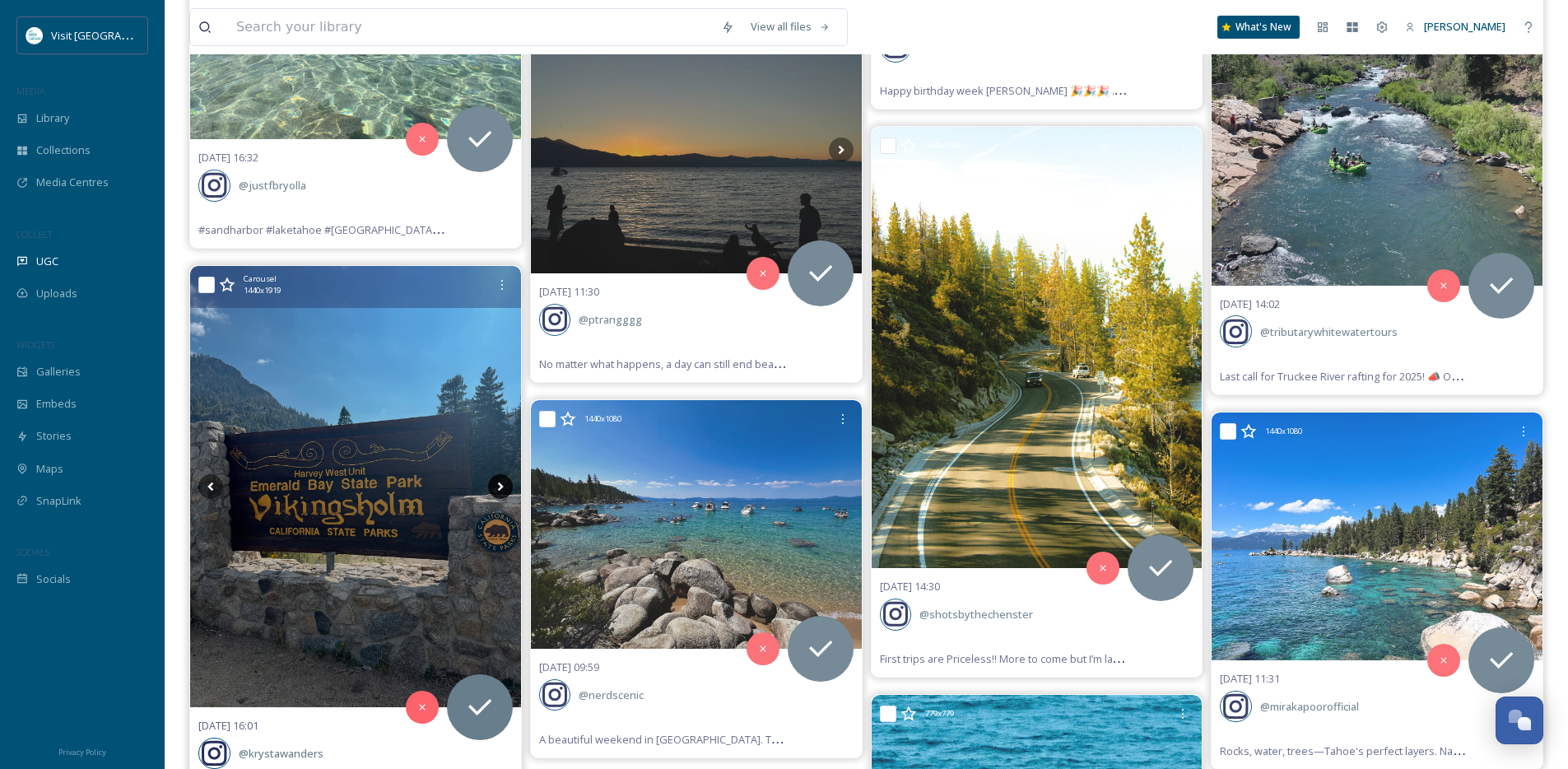
click at [498, 487] on icon at bounding box center [500, 487] width 24 height 24
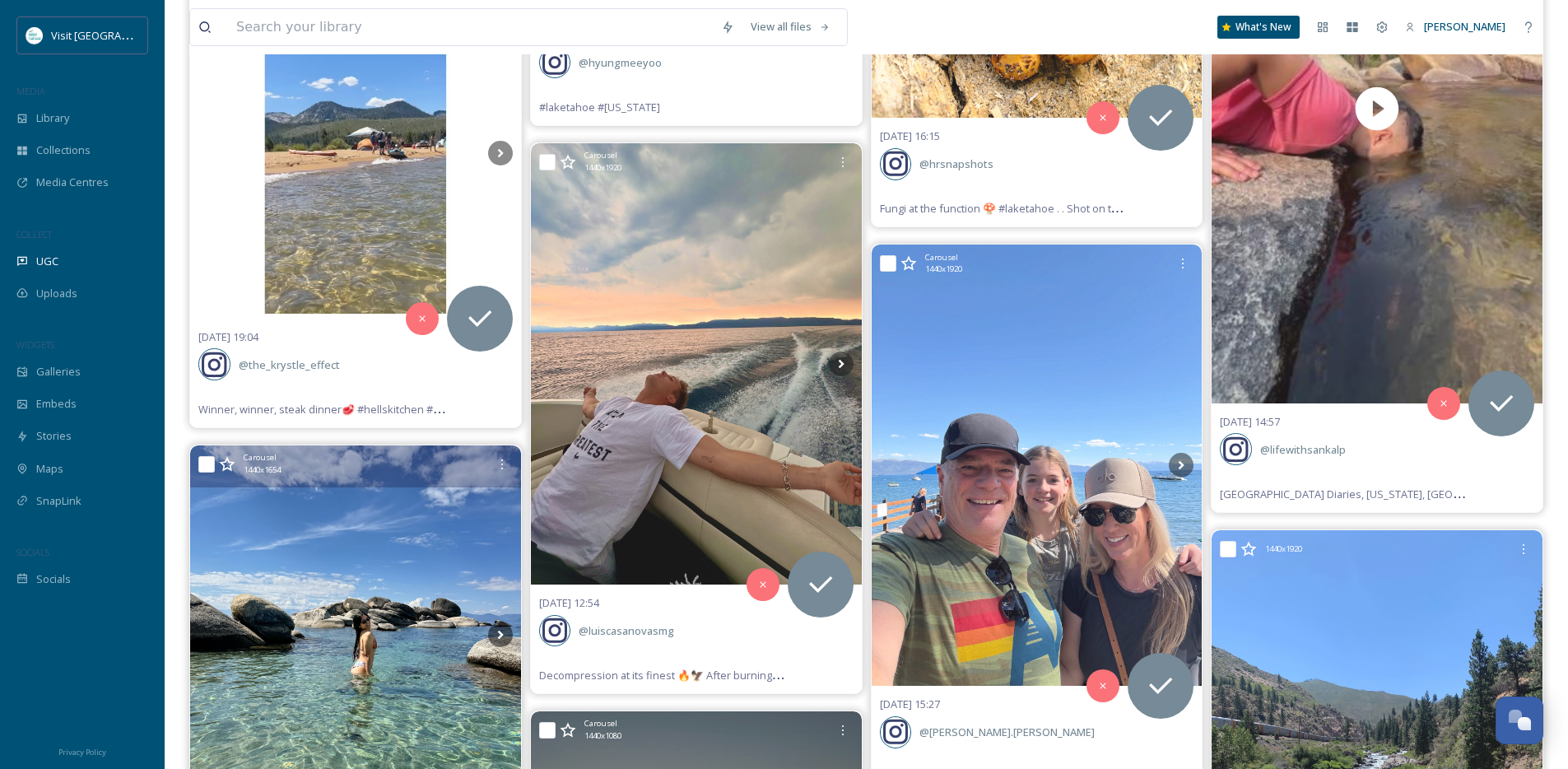
scroll to position [67333, 0]
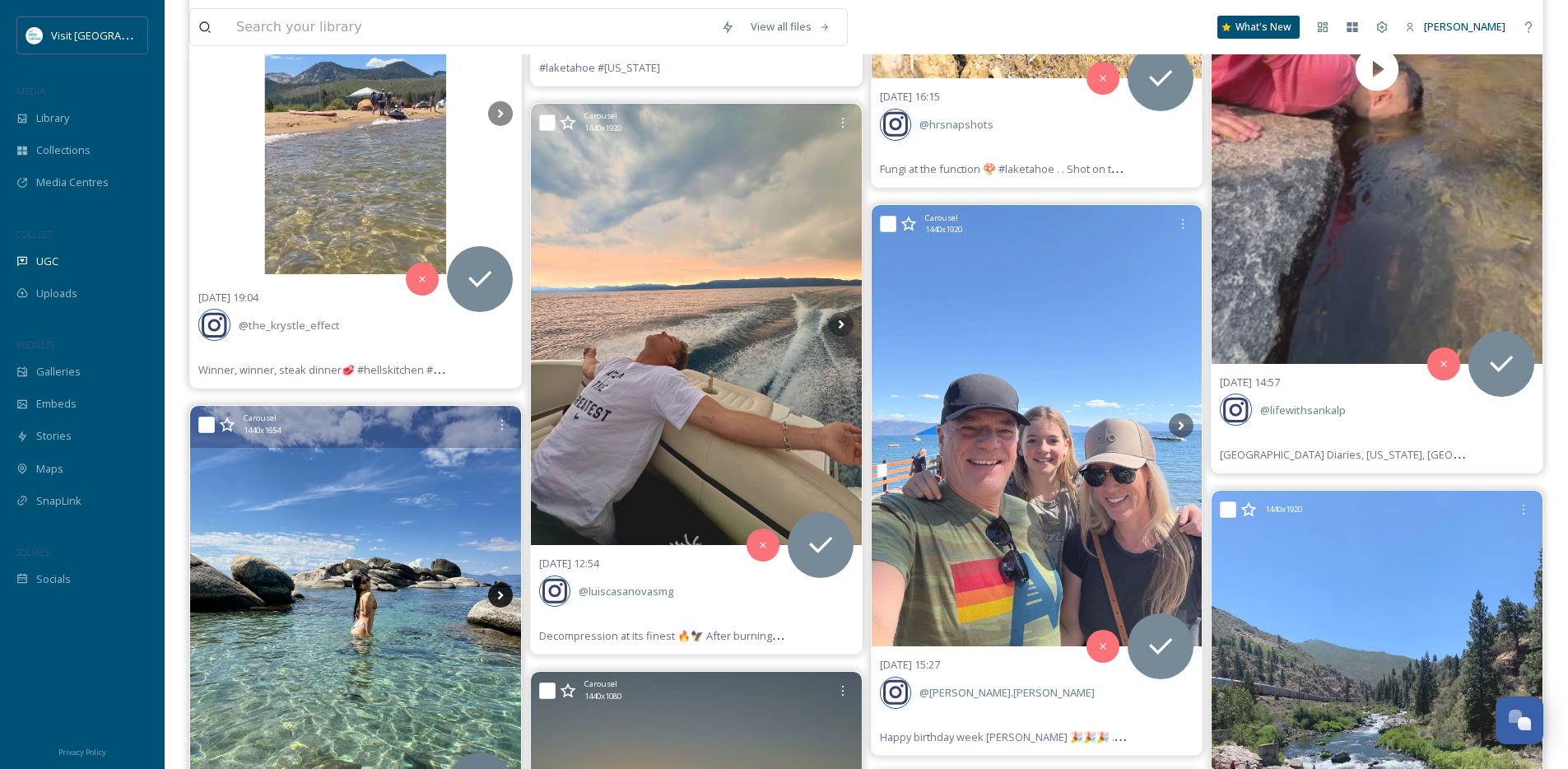
click at [501, 592] on icon at bounding box center [500, 595] width 24 height 24
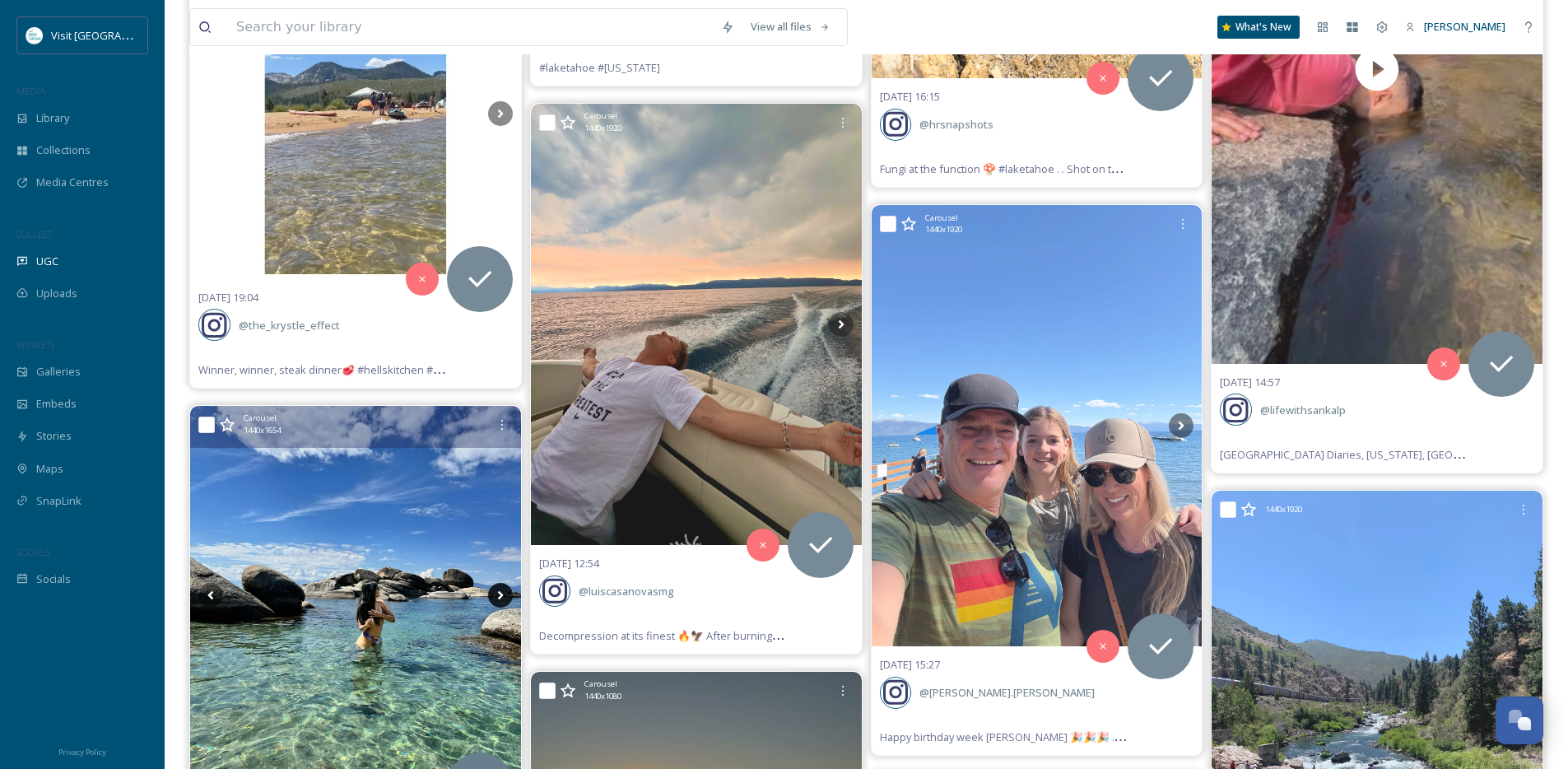
click at [501, 592] on icon at bounding box center [500, 595] width 24 height 24
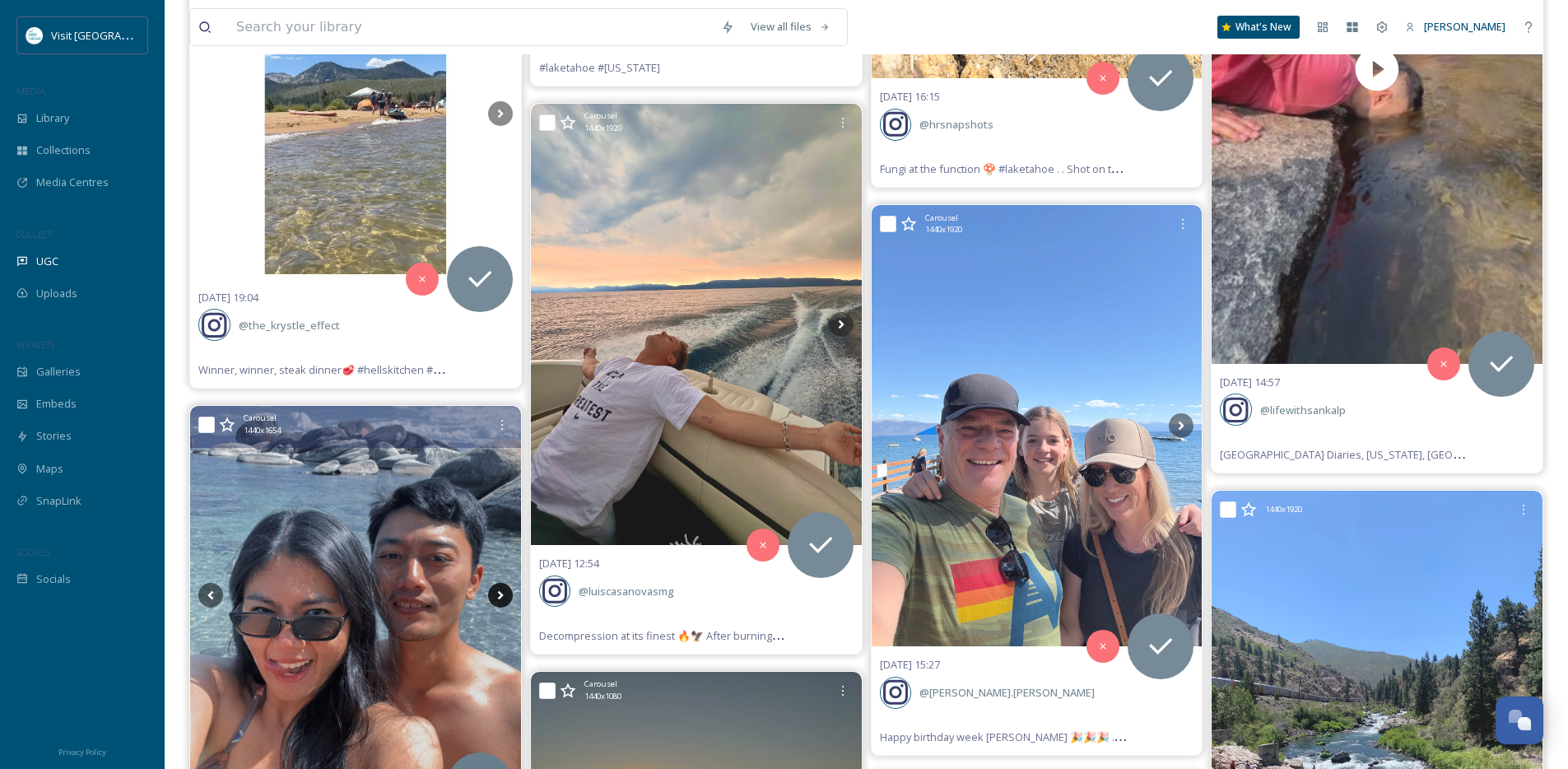
click at [501, 592] on icon at bounding box center [500, 595] width 24 height 24
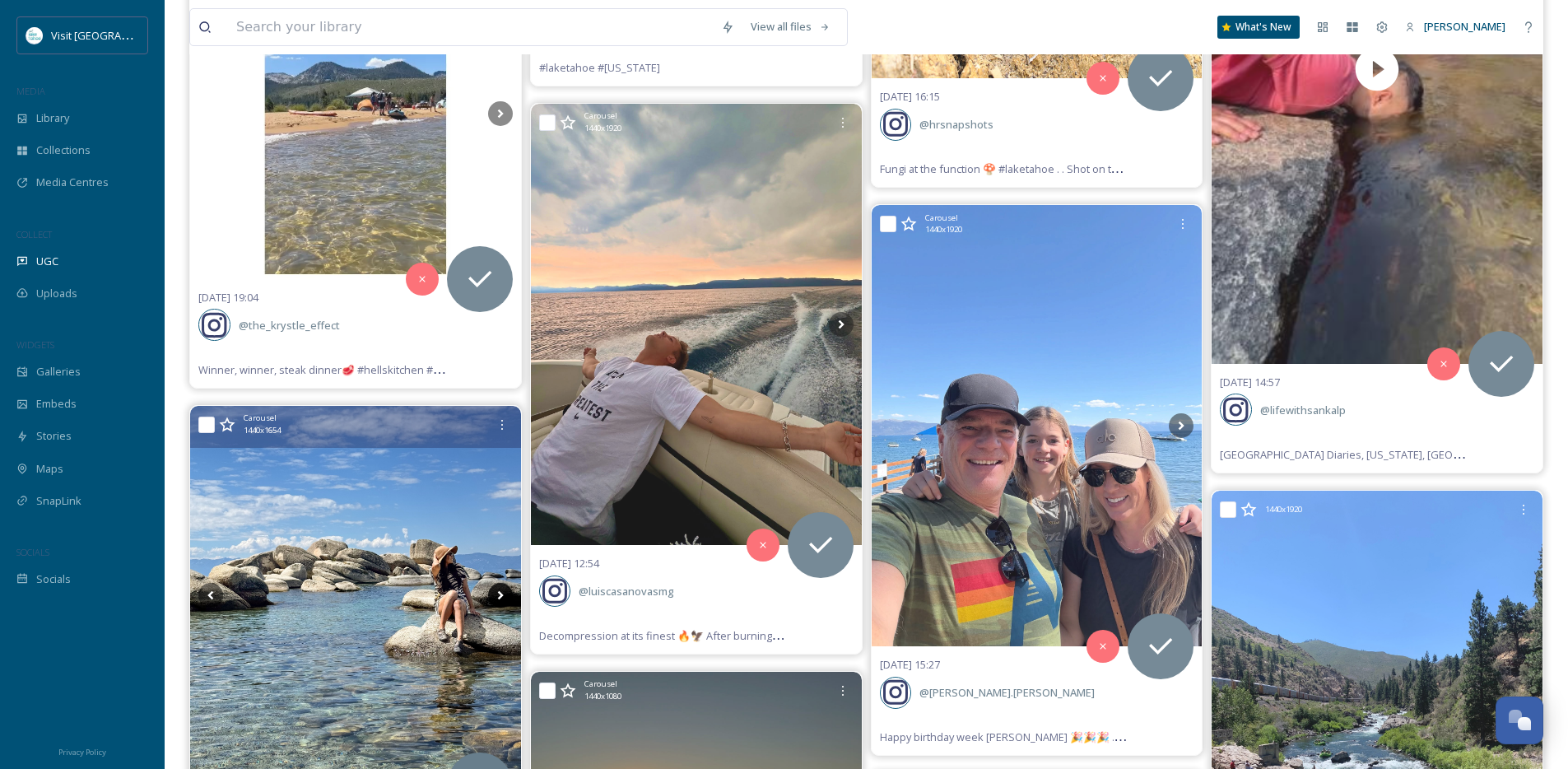
click at [501, 592] on icon at bounding box center [500, 595] width 24 height 24
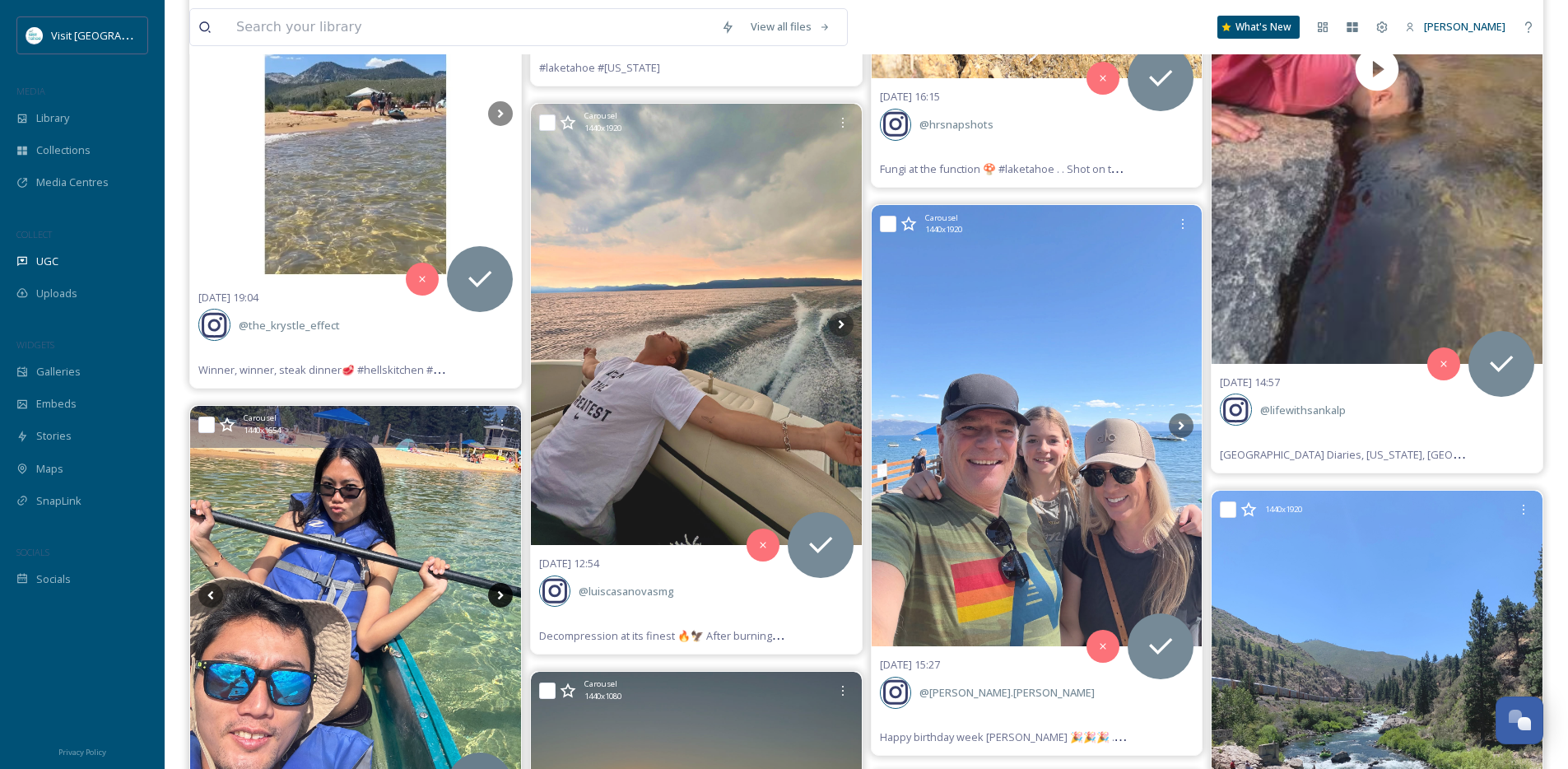
click at [495, 595] on icon at bounding box center [500, 595] width 24 height 24
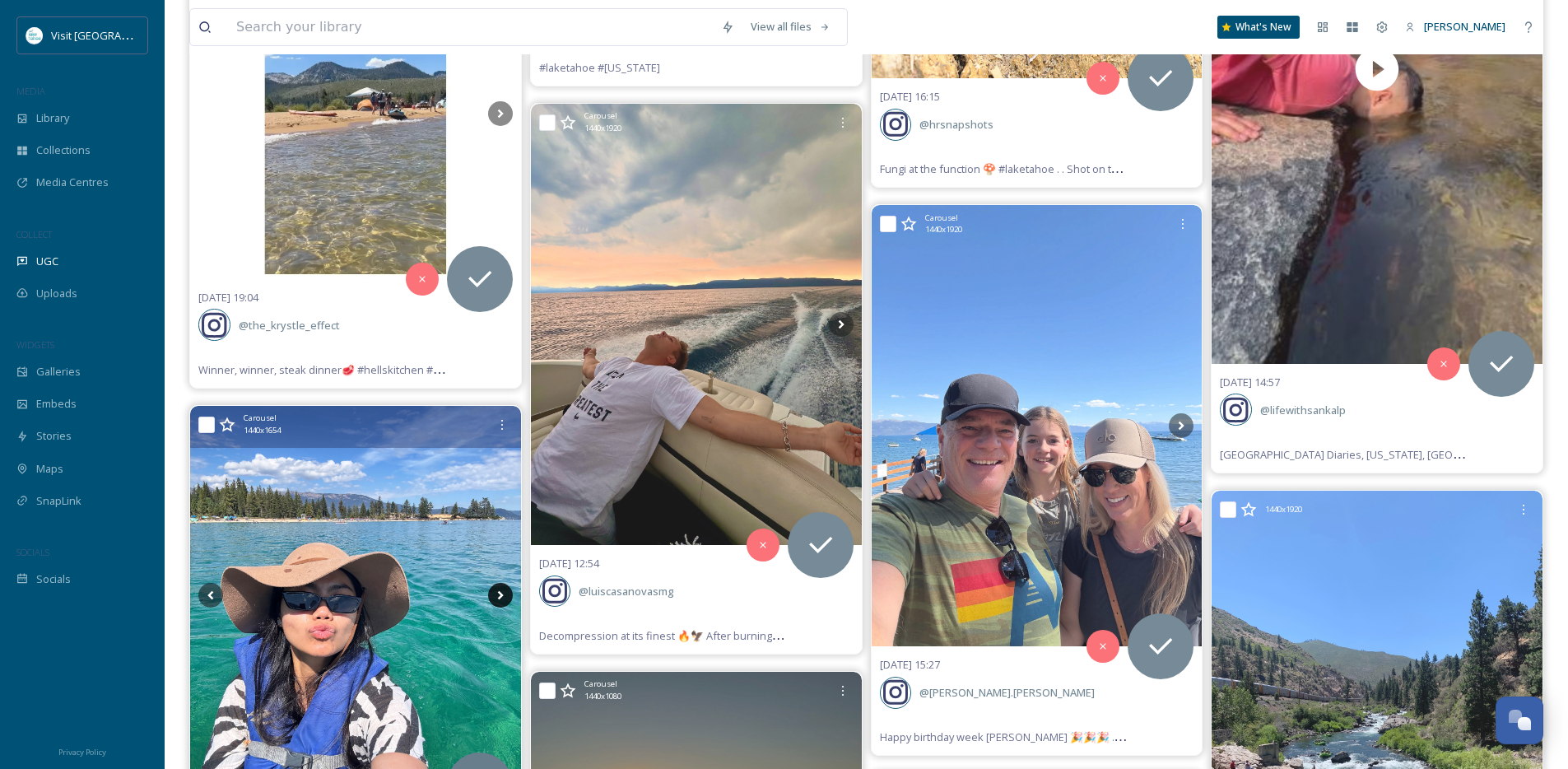
click at [494, 595] on icon at bounding box center [500, 595] width 24 height 24
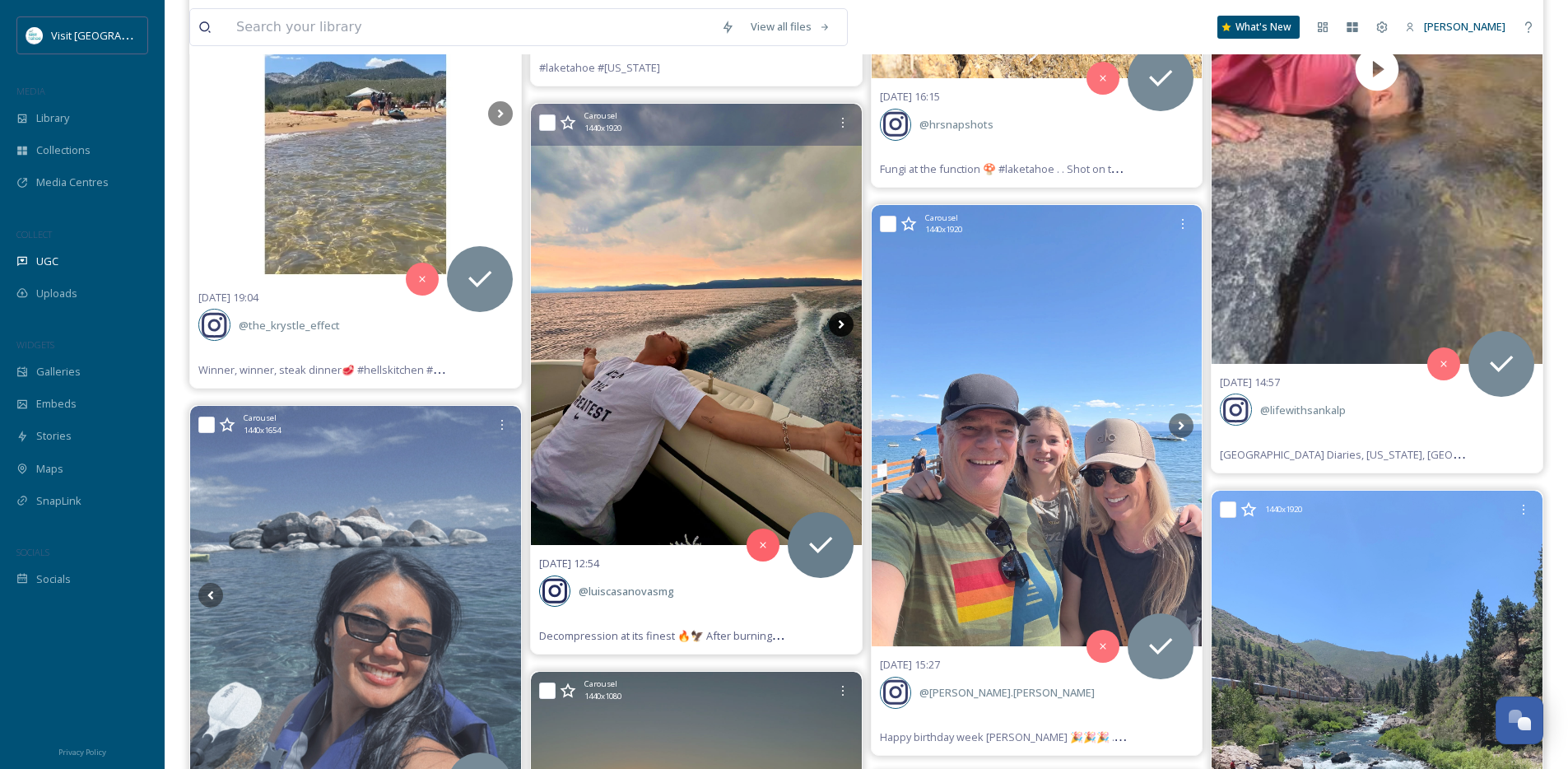
click at [839, 323] on icon at bounding box center [841, 324] width 24 height 24
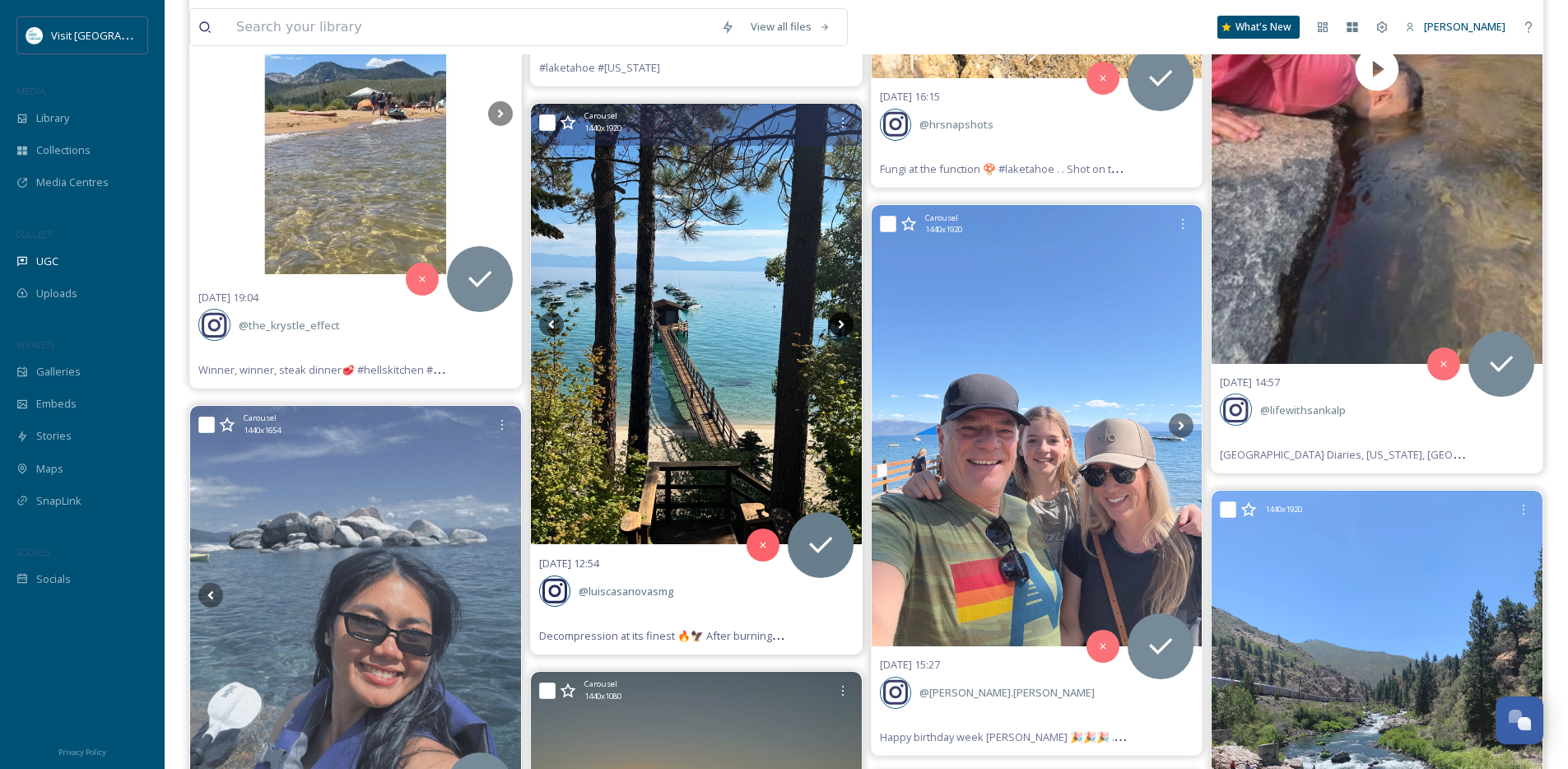
click at [839, 323] on icon at bounding box center [841, 324] width 24 height 24
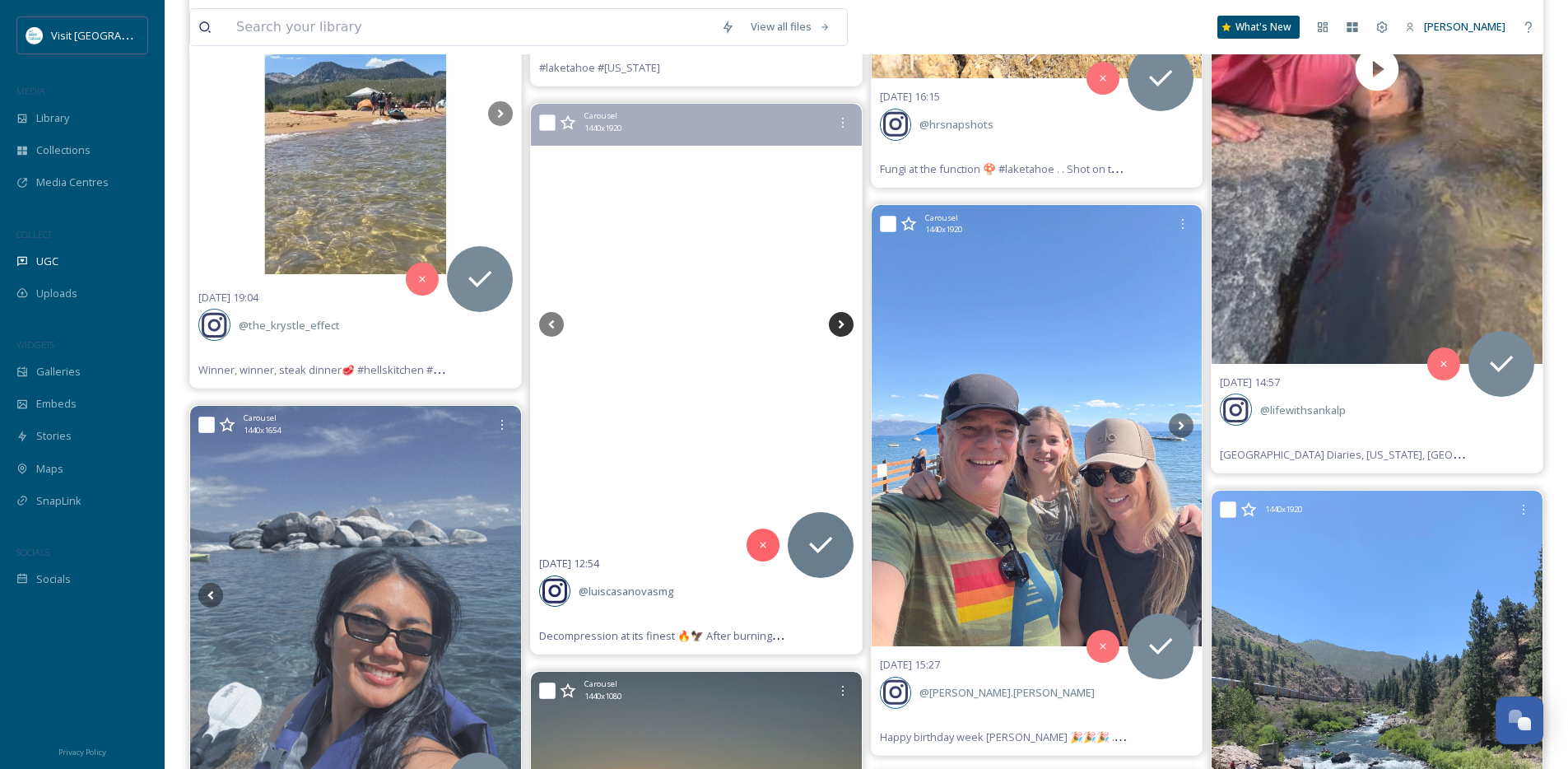
click at [841, 327] on icon at bounding box center [841, 324] width 24 height 24
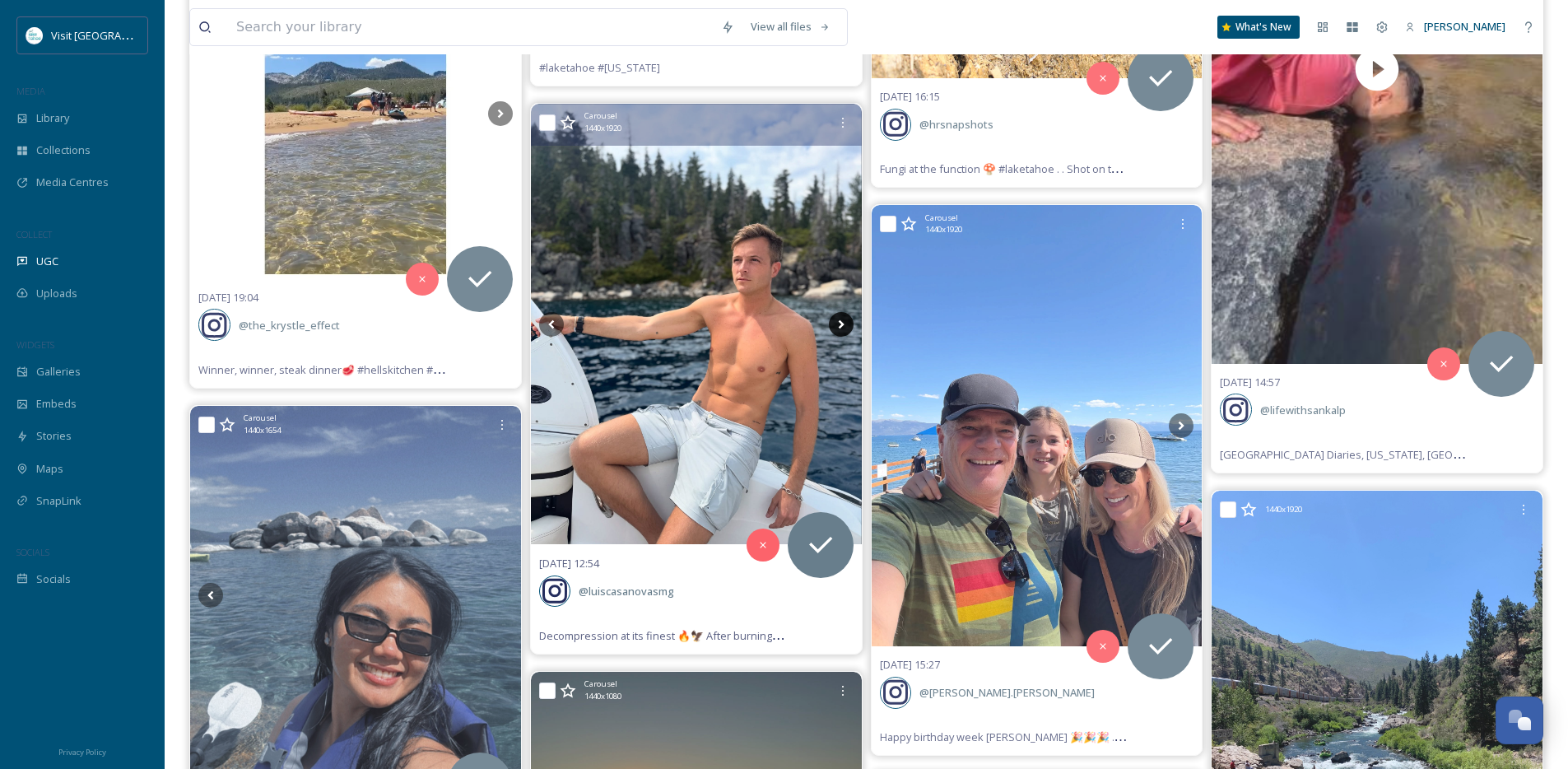
click at [841, 327] on icon at bounding box center [841, 324] width 24 height 24
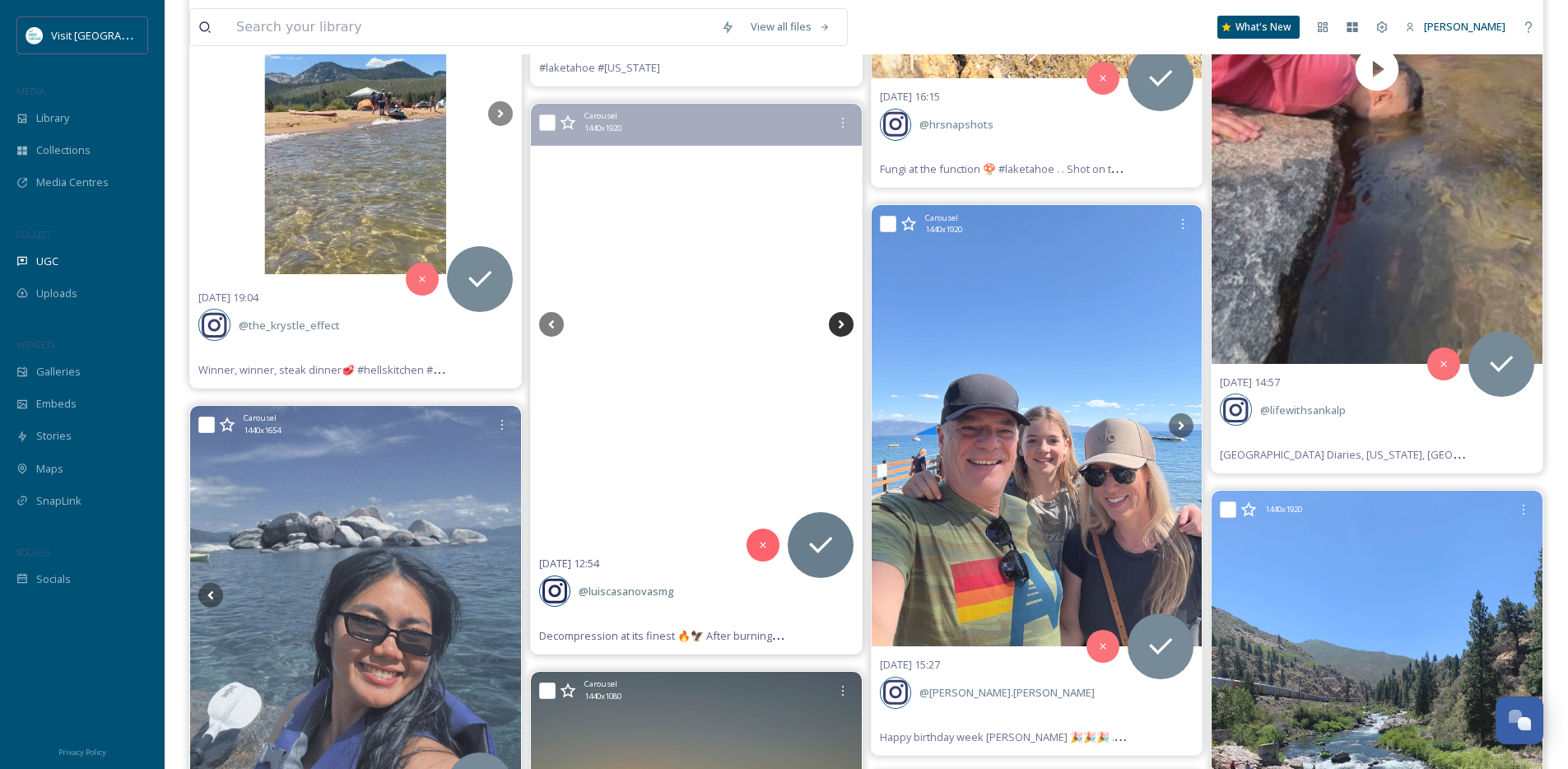
click at [841, 327] on icon at bounding box center [841, 324] width 24 height 24
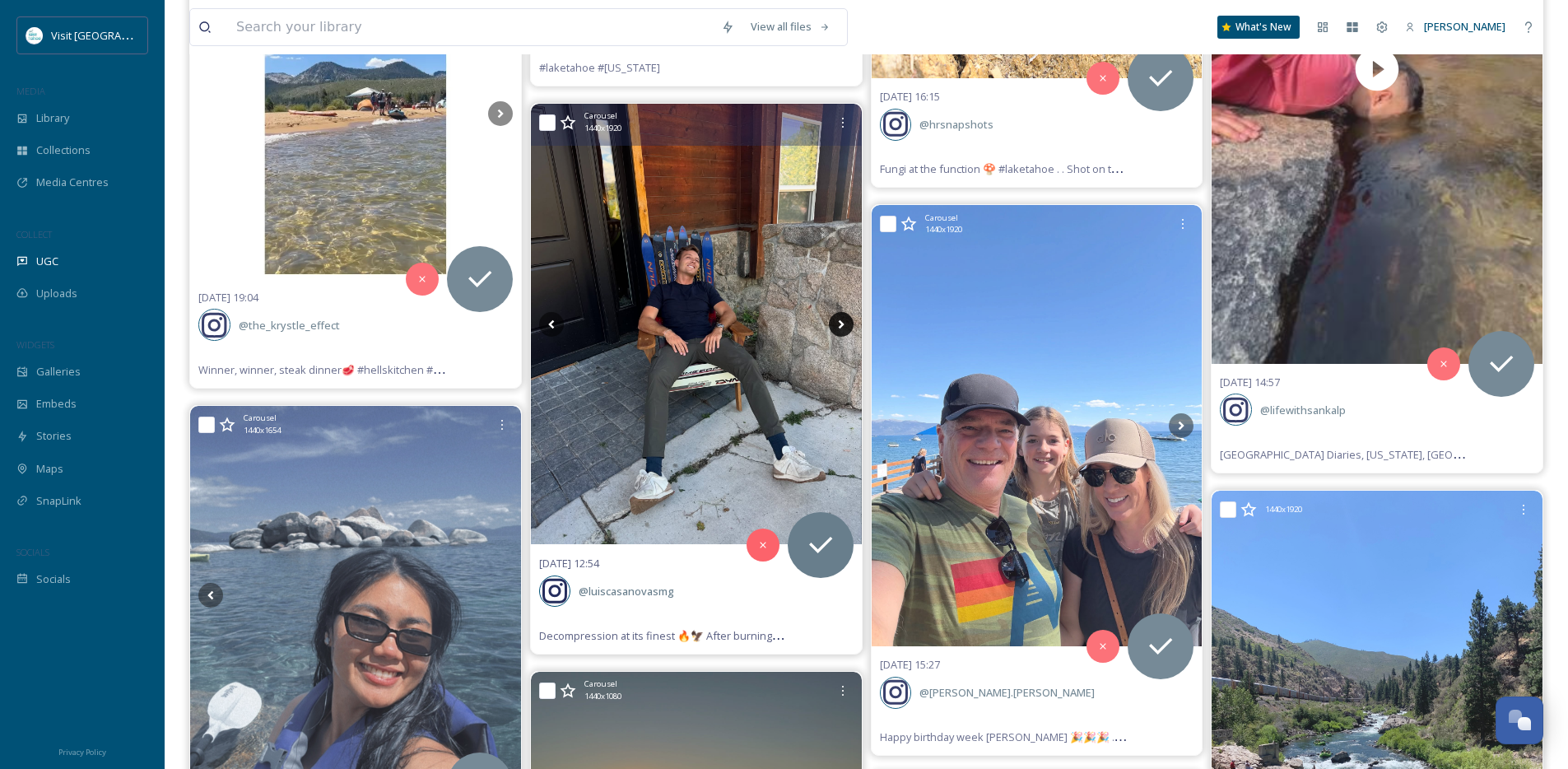
click at [841, 327] on icon at bounding box center [841, 324] width 24 height 24
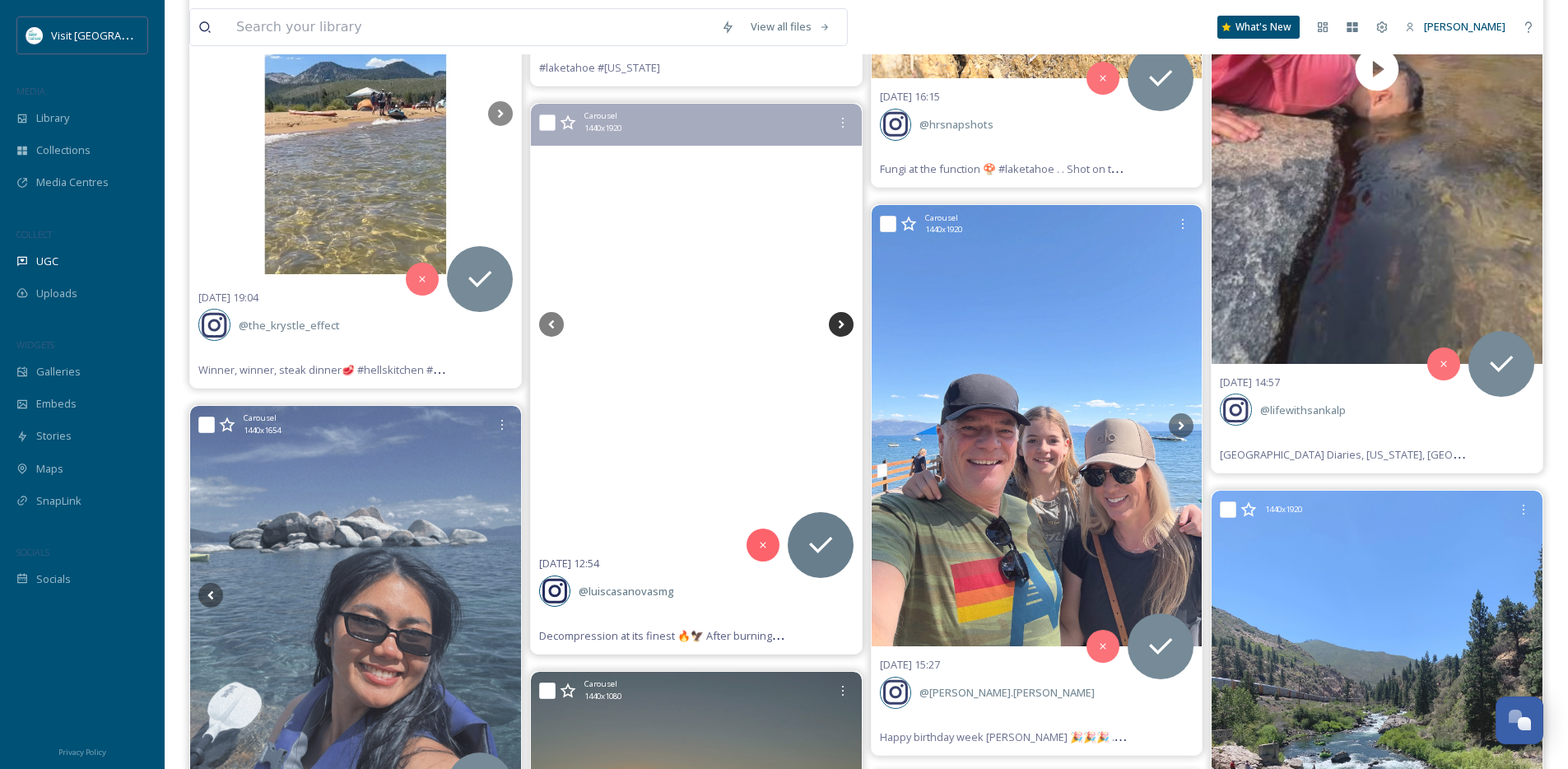
click at [841, 327] on icon at bounding box center [841, 324] width 24 height 24
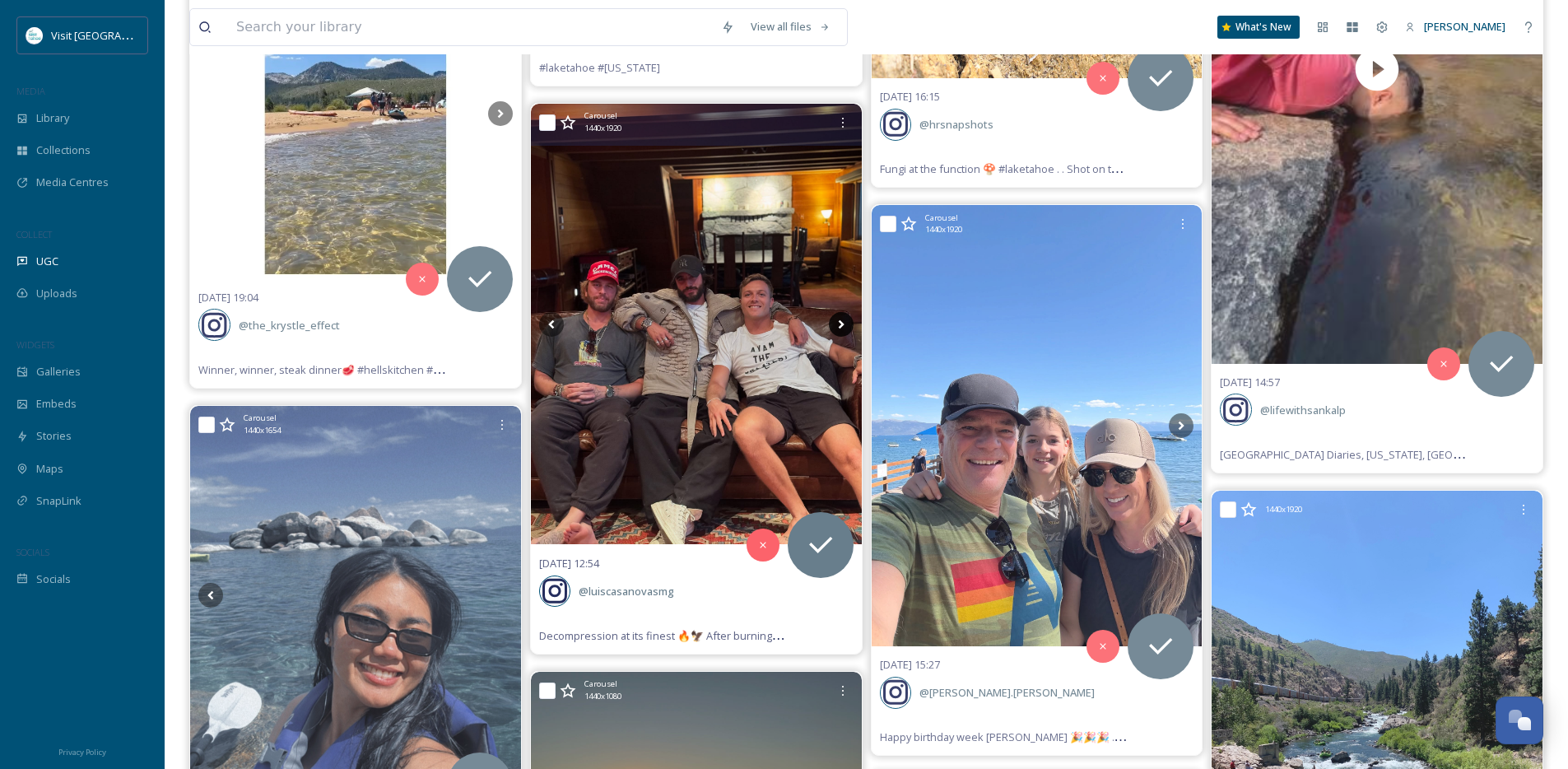
click at [841, 327] on icon at bounding box center [841, 324] width 24 height 24
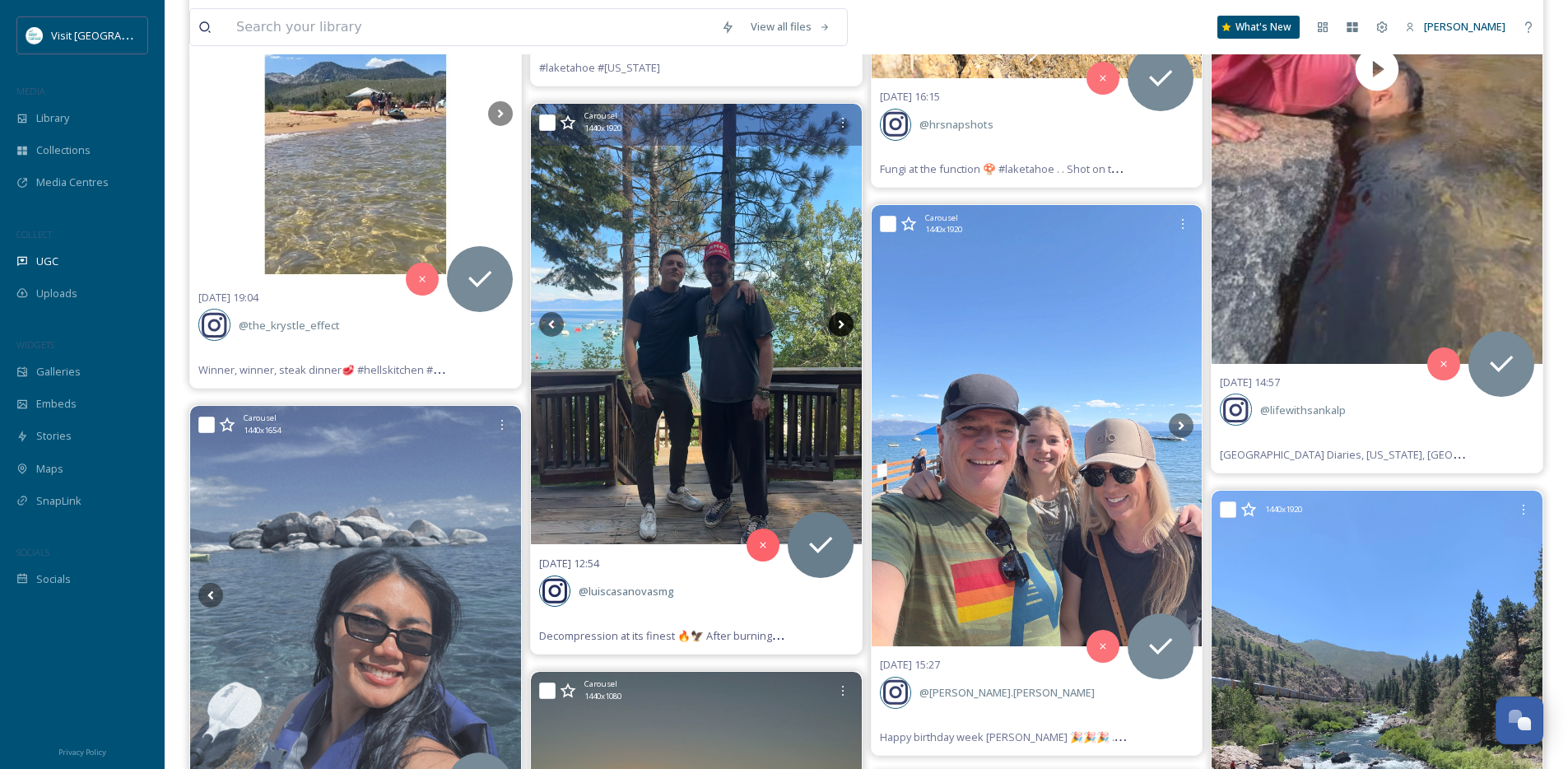
click at [841, 327] on icon at bounding box center [841, 324] width 24 height 24
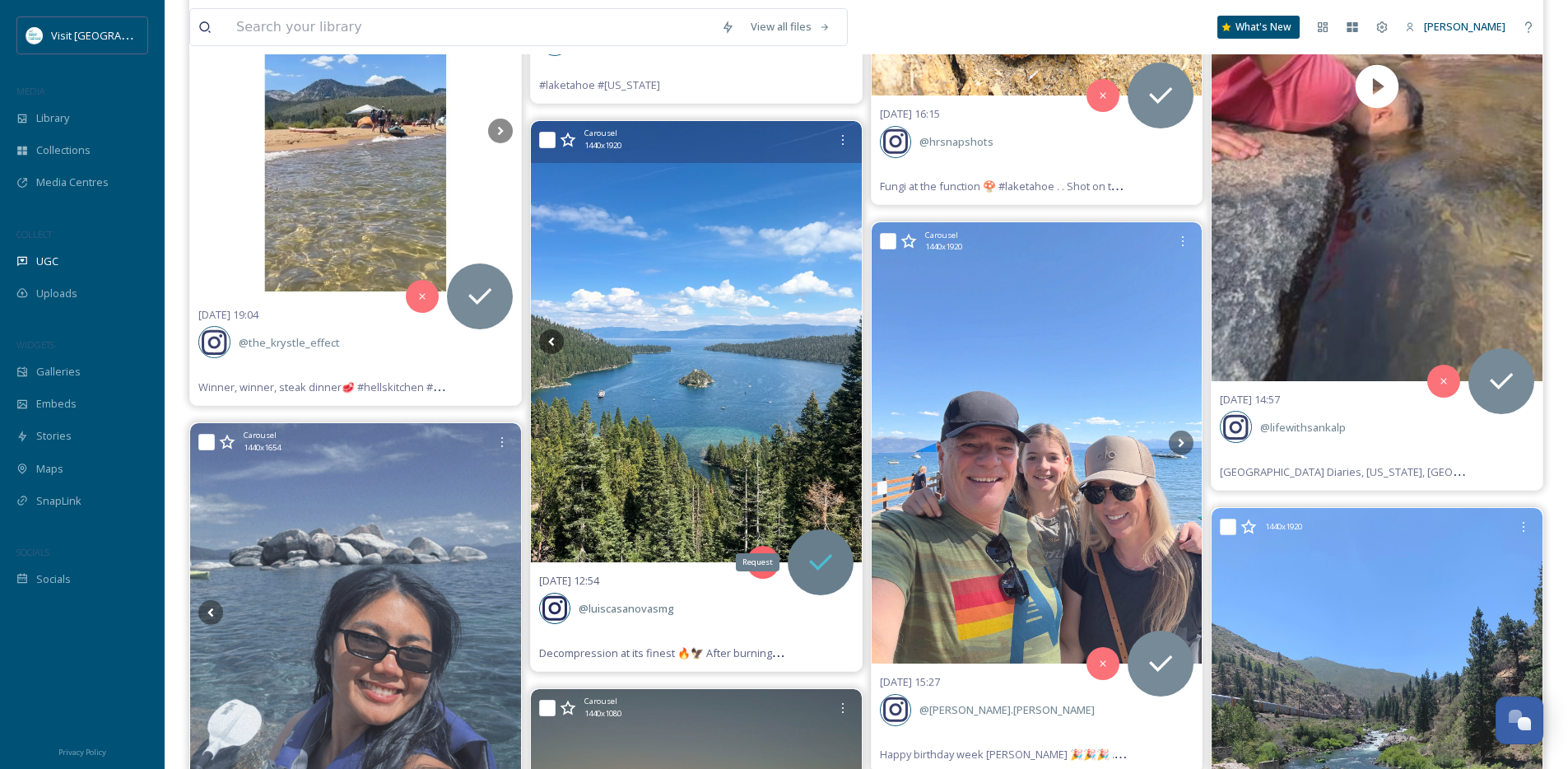
scroll to position [67313, 0]
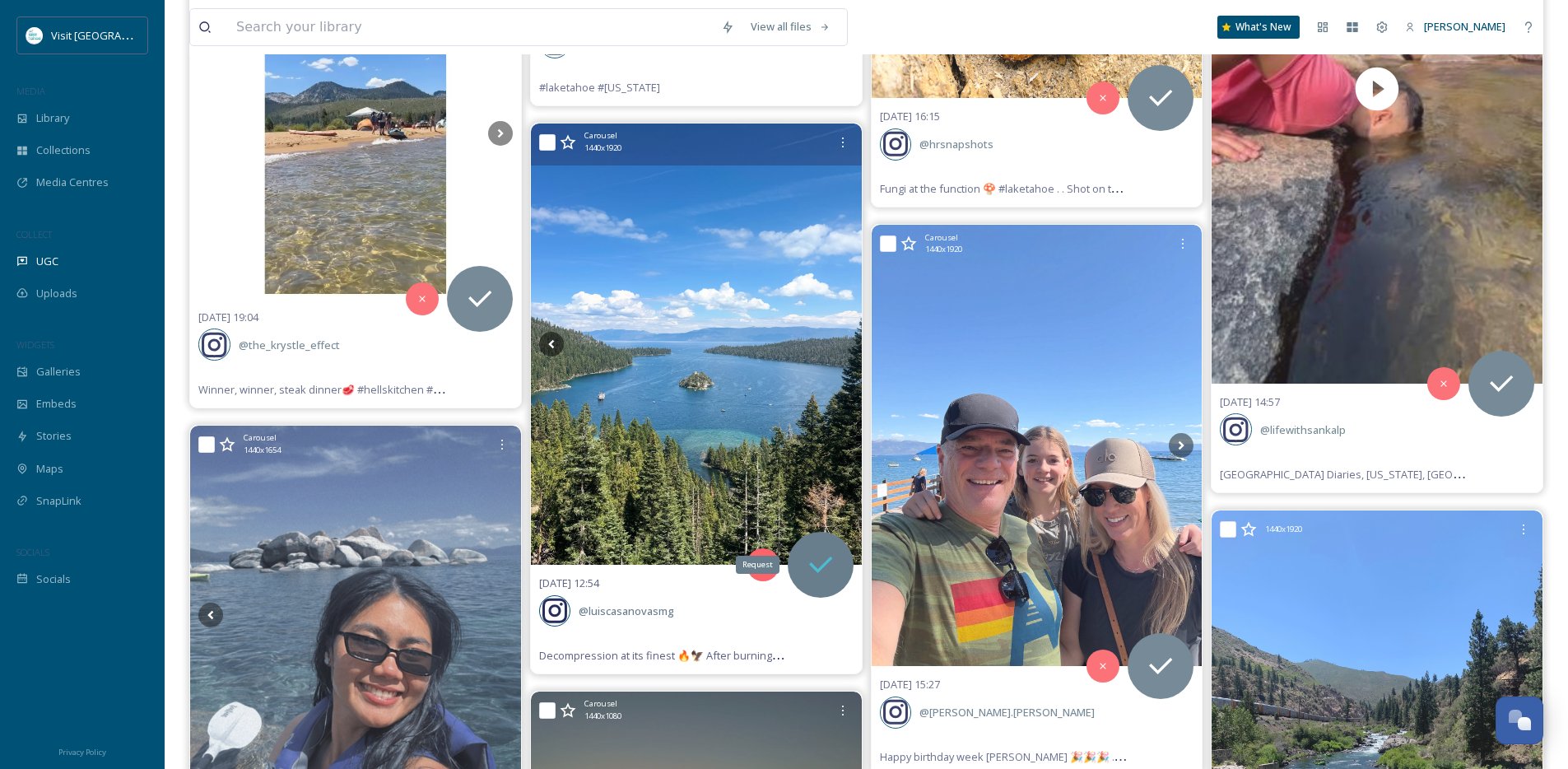
click at [833, 565] on icon at bounding box center [821, 565] width 33 height 33
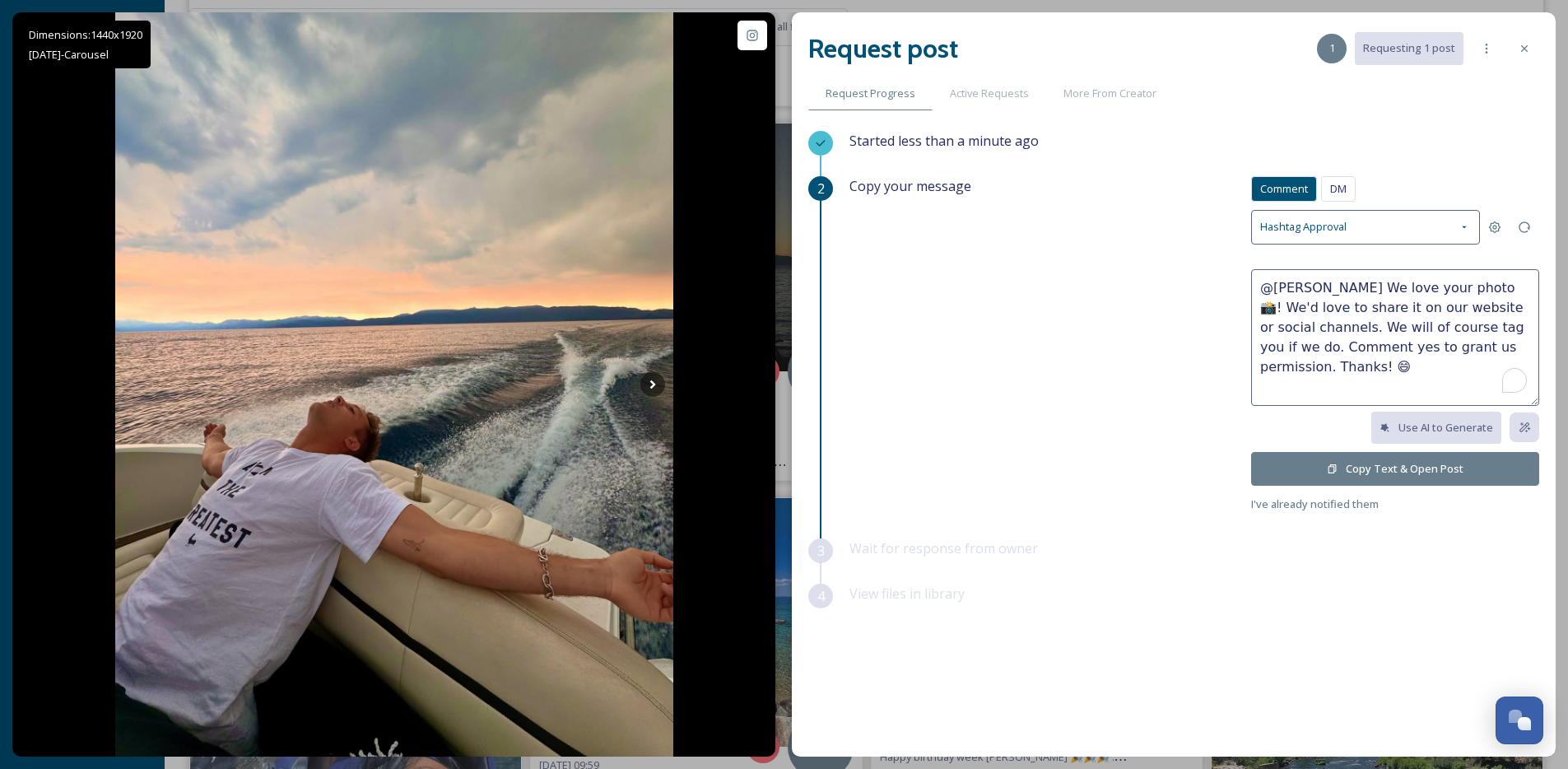
drag, startPoint x: 1512, startPoint y: 290, endPoint x: 1382, endPoint y: 292, distance: 130.0
click at [1382, 292] on textarea "@[PERSON_NAME] We love your photo 📸! We'd love to share it on our website or so…" at bounding box center [1395, 337] width 288 height 136
type textarea "@luiscasanovasmg Love your emerald bay pic! We'd love to share it on our websit…"
click at [1524, 46] on icon at bounding box center [1524, 48] width 13 height 13
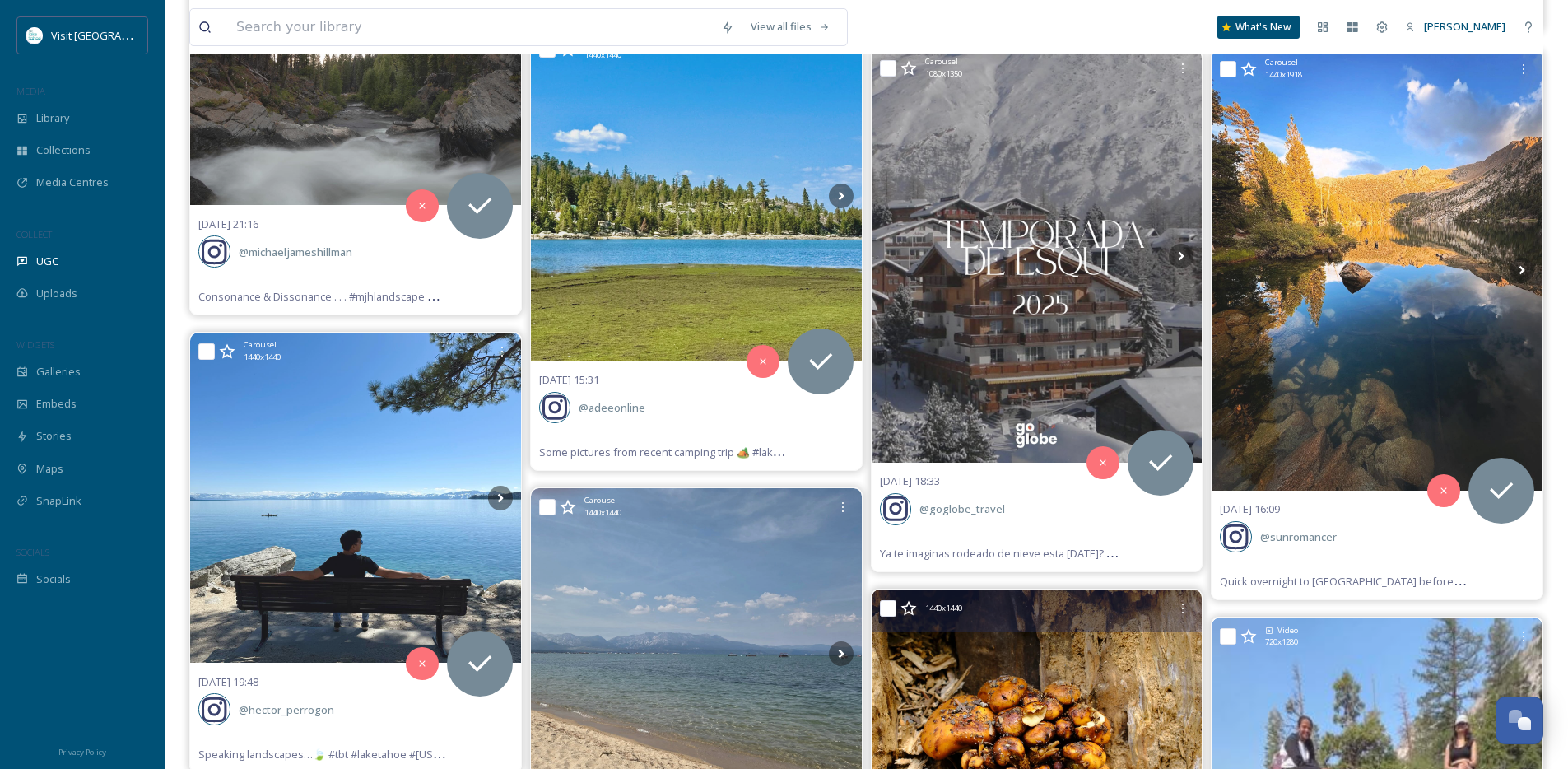
scroll to position [66484, 0]
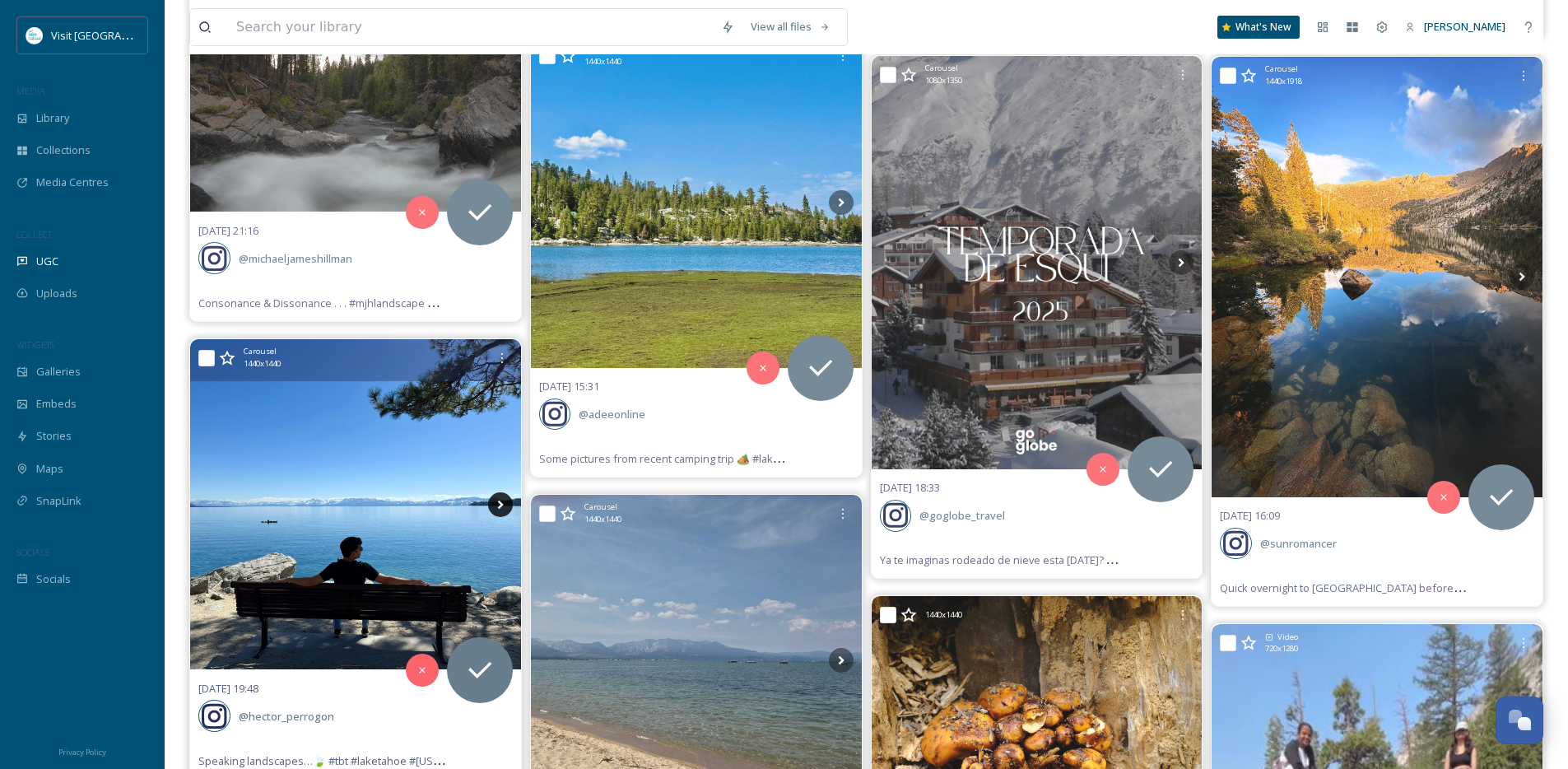
click at [498, 501] on icon at bounding box center [500, 504] width 6 height 9
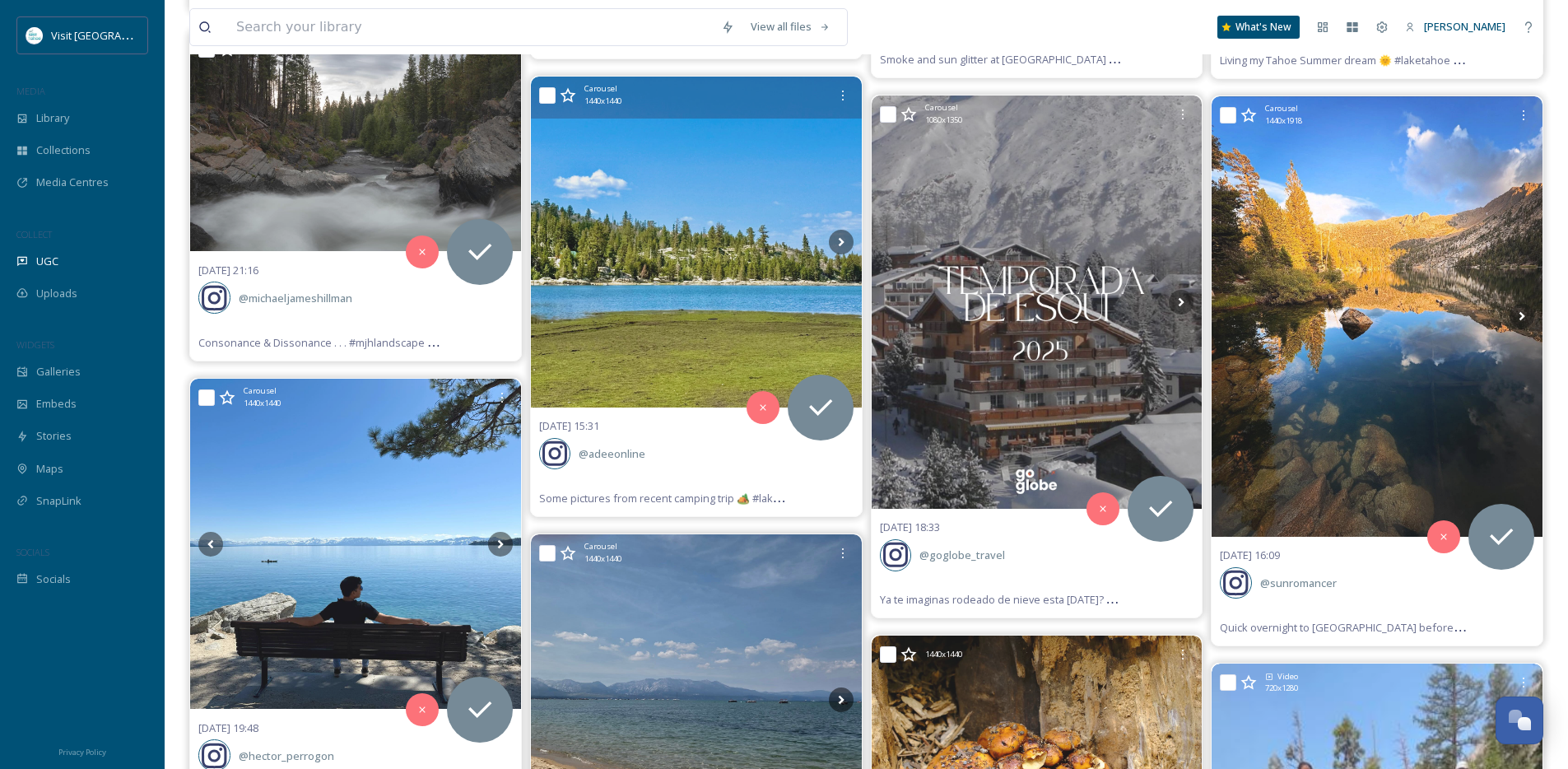
scroll to position [66281, 0]
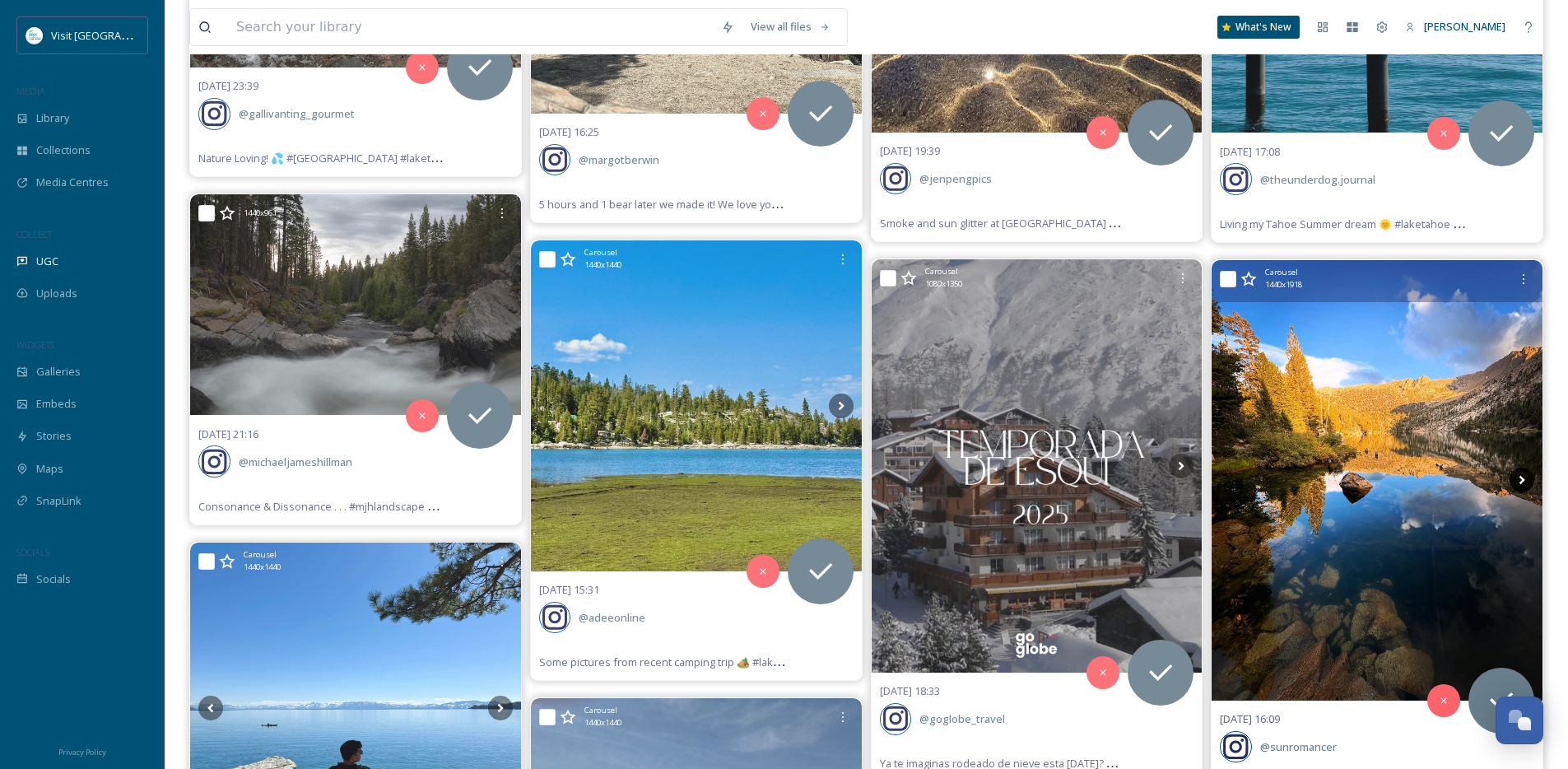
click at [1525, 481] on icon at bounding box center [1522, 480] width 24 height 24
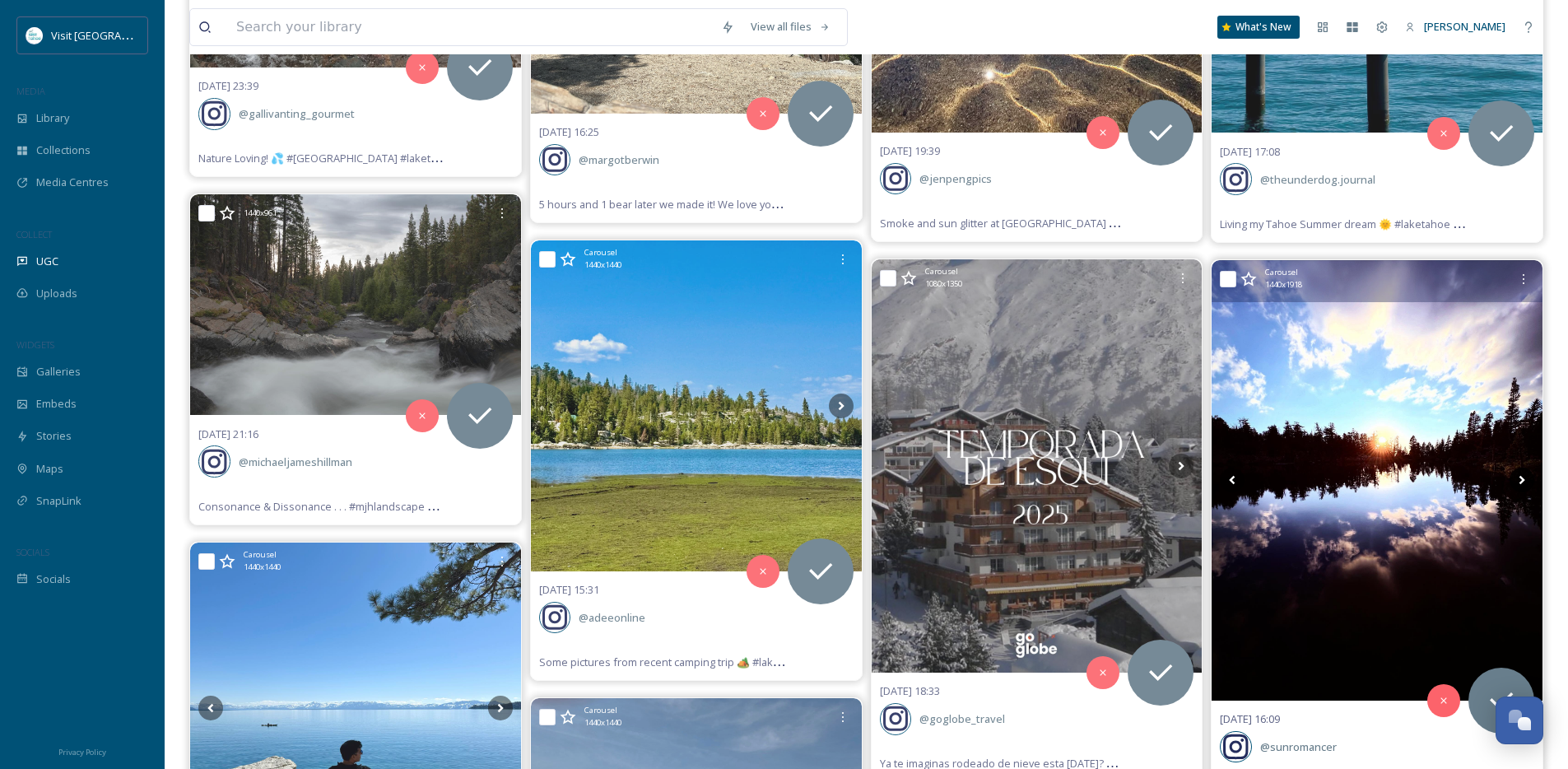
click at [1525, 481] on icon at bounding box center [1522, 480] width 24 height 24
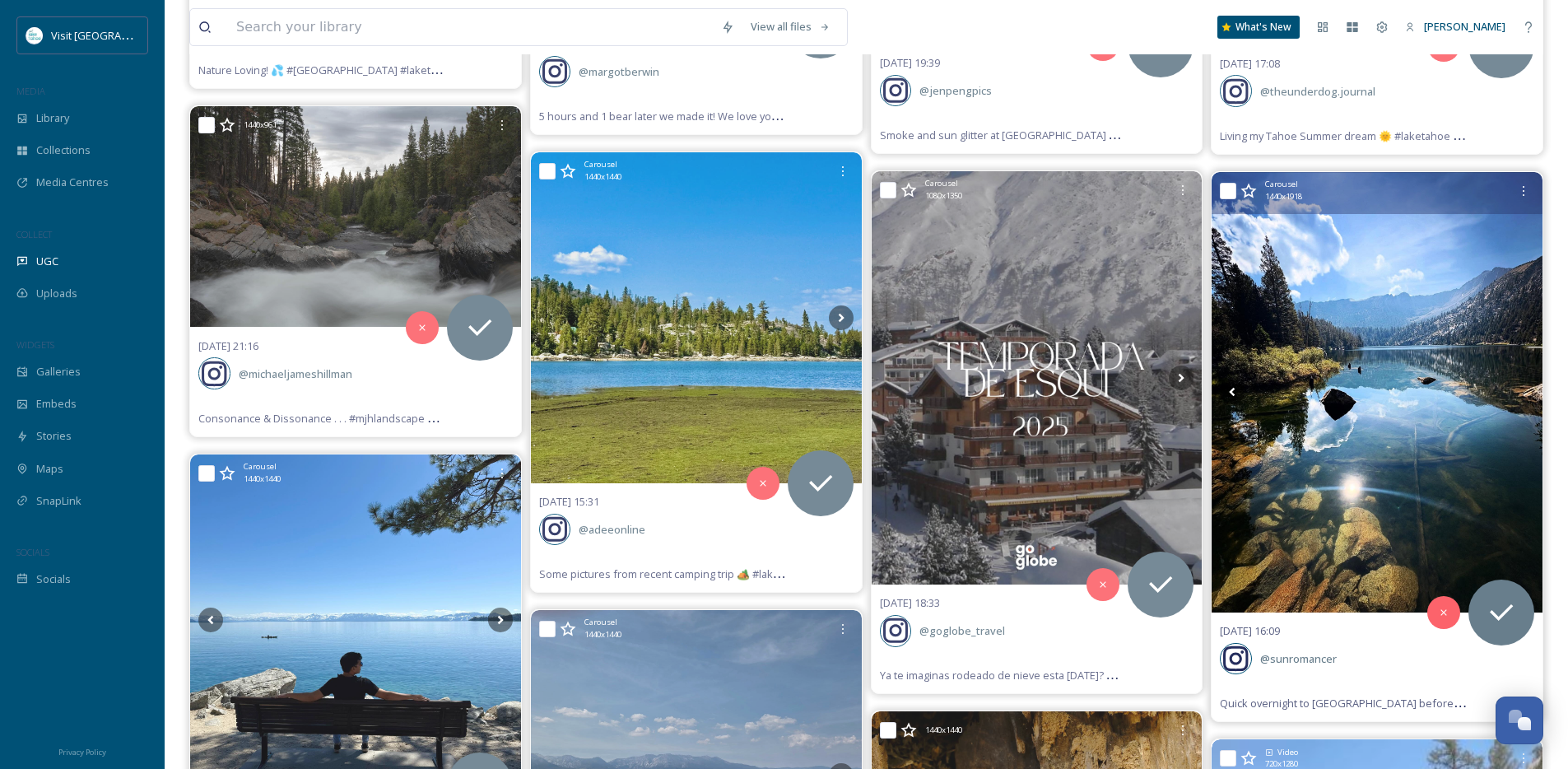
scroll to position [66336, 0]
